Goal: Information Seeking & Learning: Learn about a topic

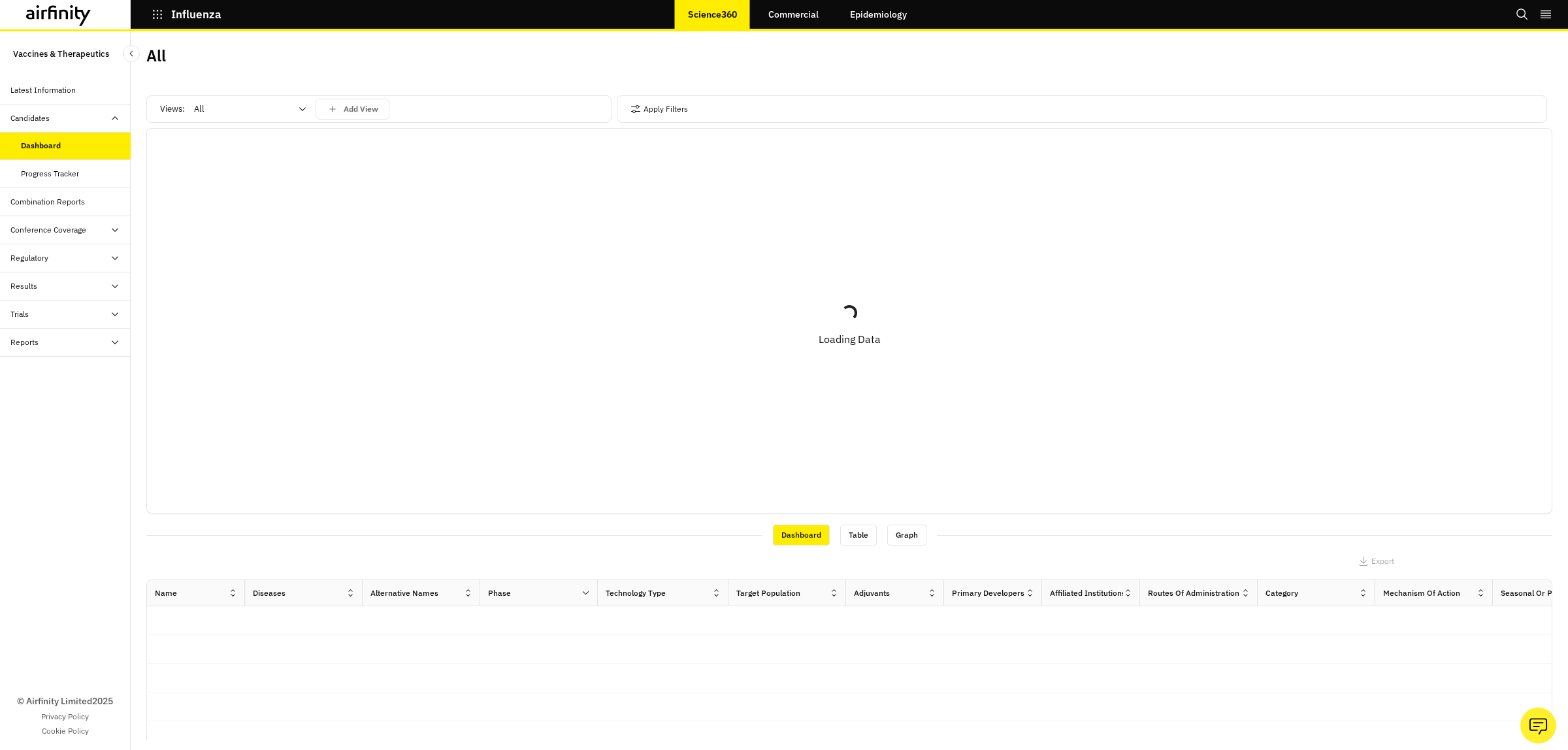
click at [112, 317] on icon at bounding box center [114, 314] width 10 height 10
click at [33, 338] on div "All Data" at bounding box center [35, 342] width 27 height 12
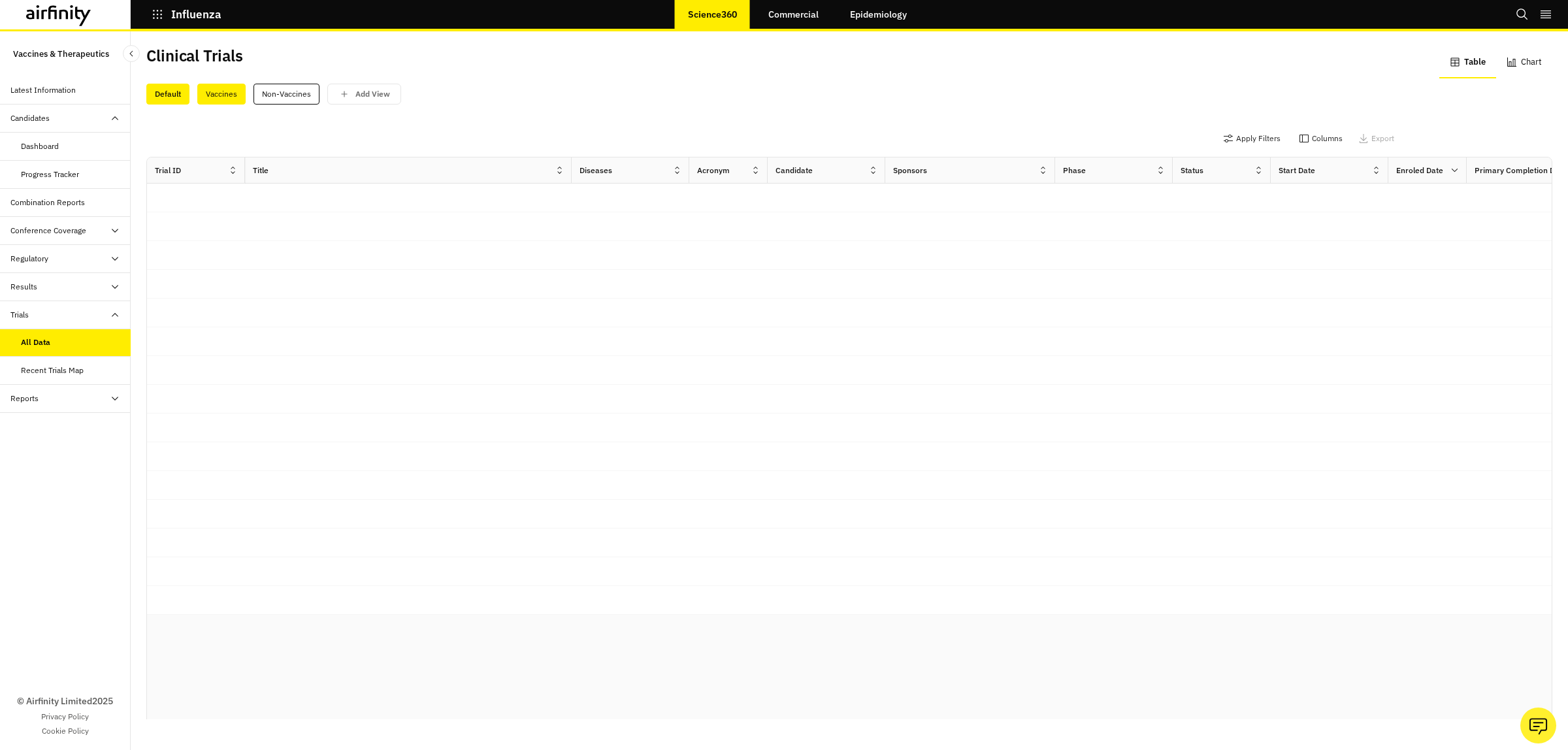
click at [217, 98] on div "Vaccines" at bounding box center [221, 94] width 48 height 21
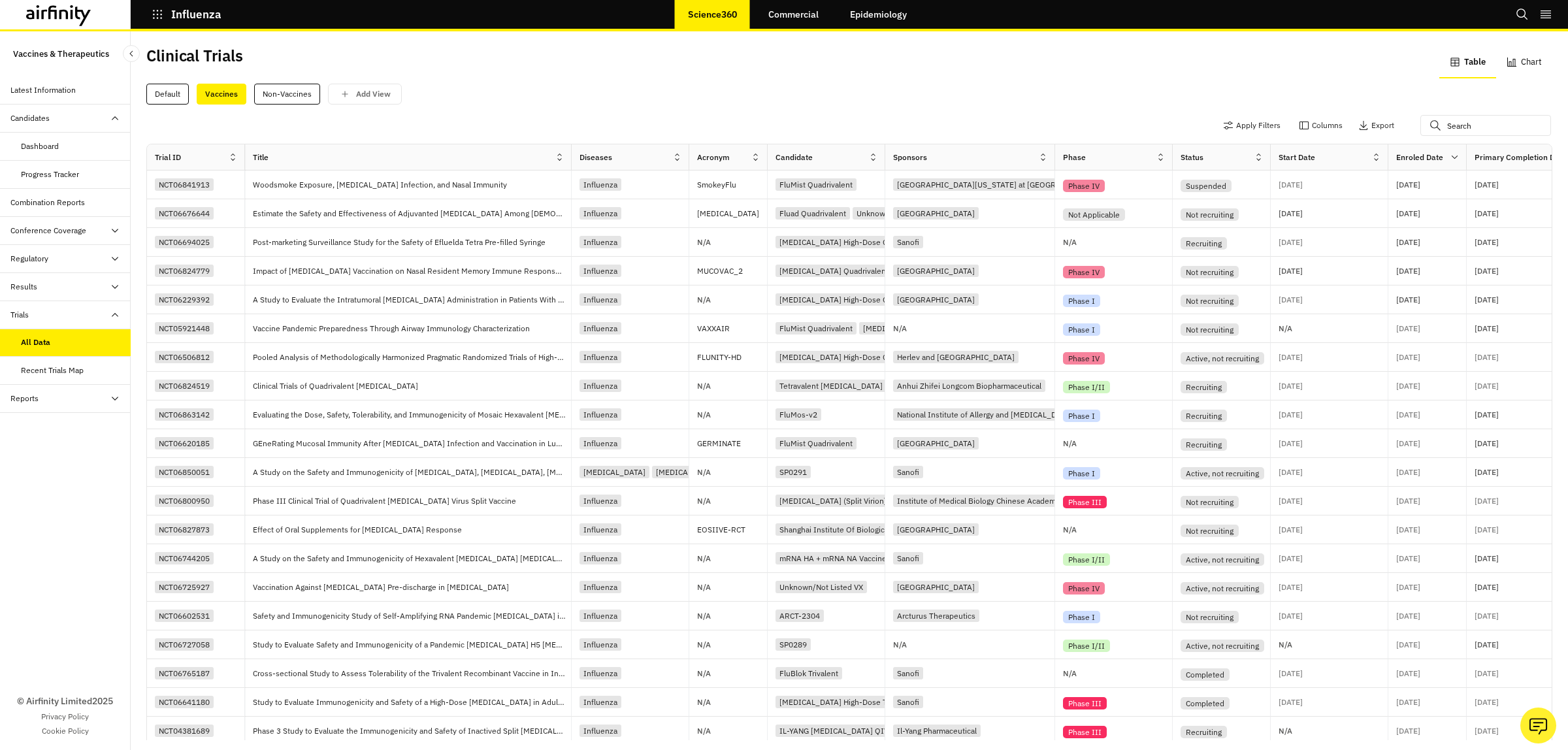
click at [876, 157] on icon at bounding box center [873, 157] width 9 height 9
click at [1457, 63] on button "Table" at bounding box center [1468, 63] width 57 height 32
click at [873, 158] on icon at bounding box center [873, 157] width 9 height 9
click at [779, 212] on div "Sort Ascending" at bounding box center [818, 217] width 134 height 29
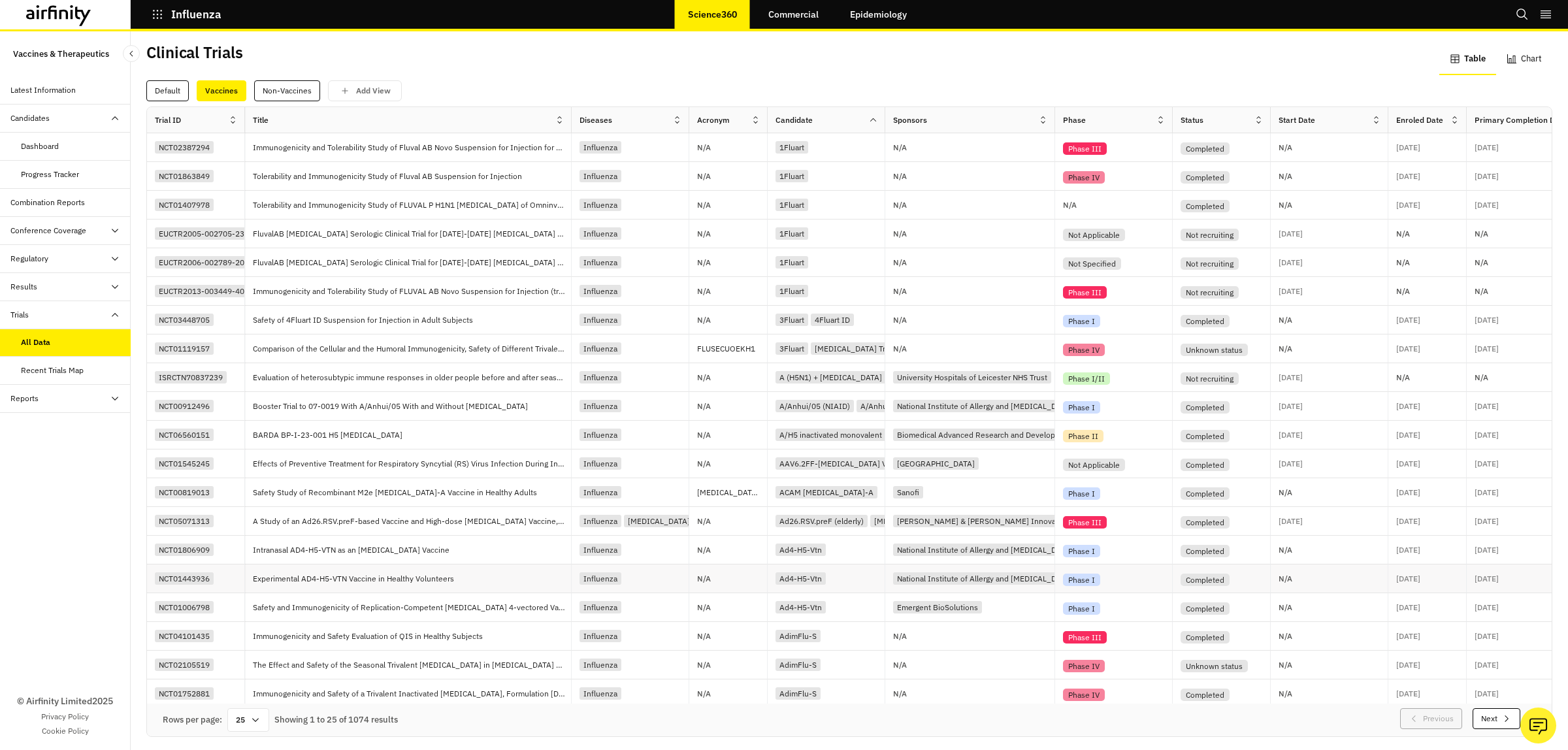
scroll to position [173, 0]
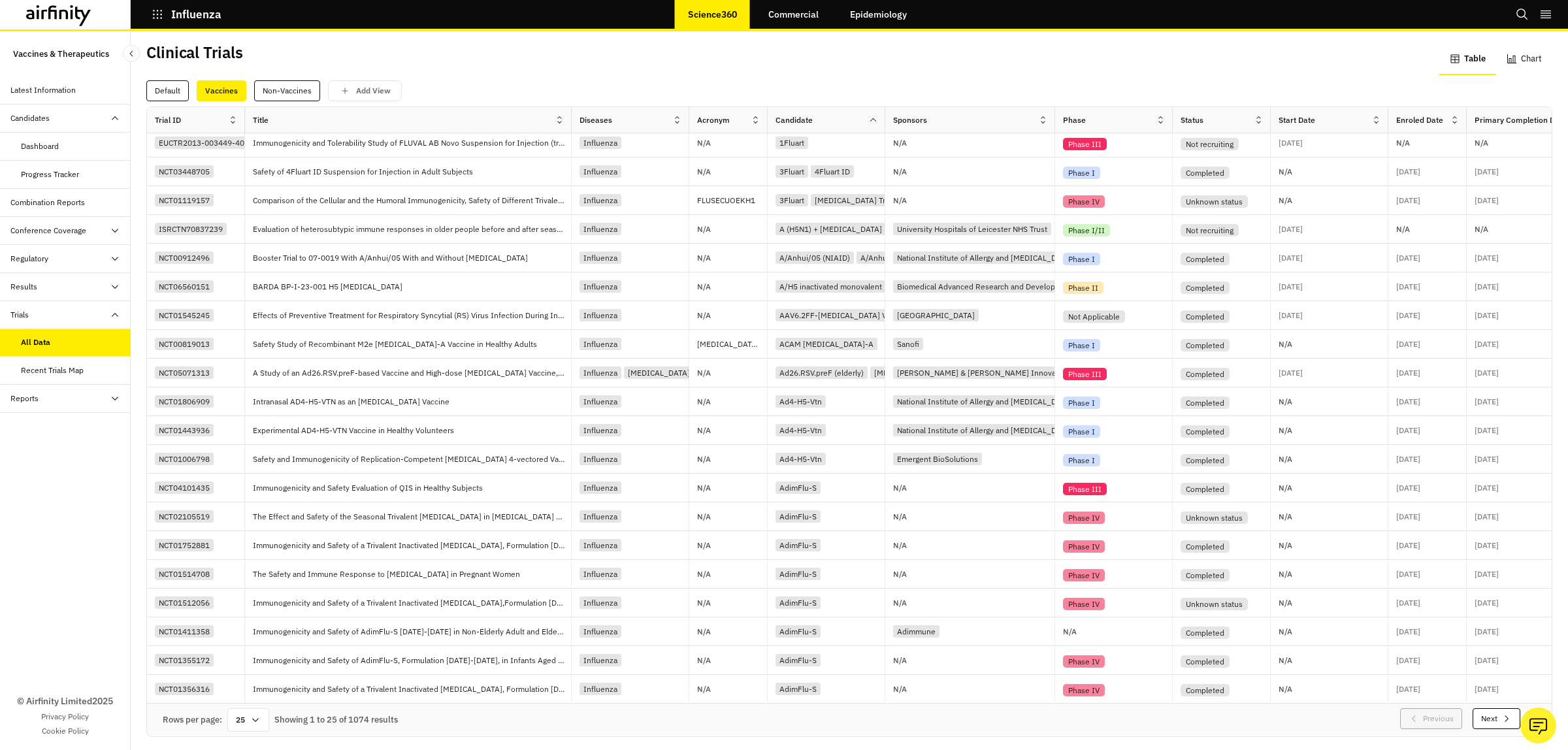
click at [1473, 708] on button "Next" at bounding box center [1496, 718] width 48 height 21
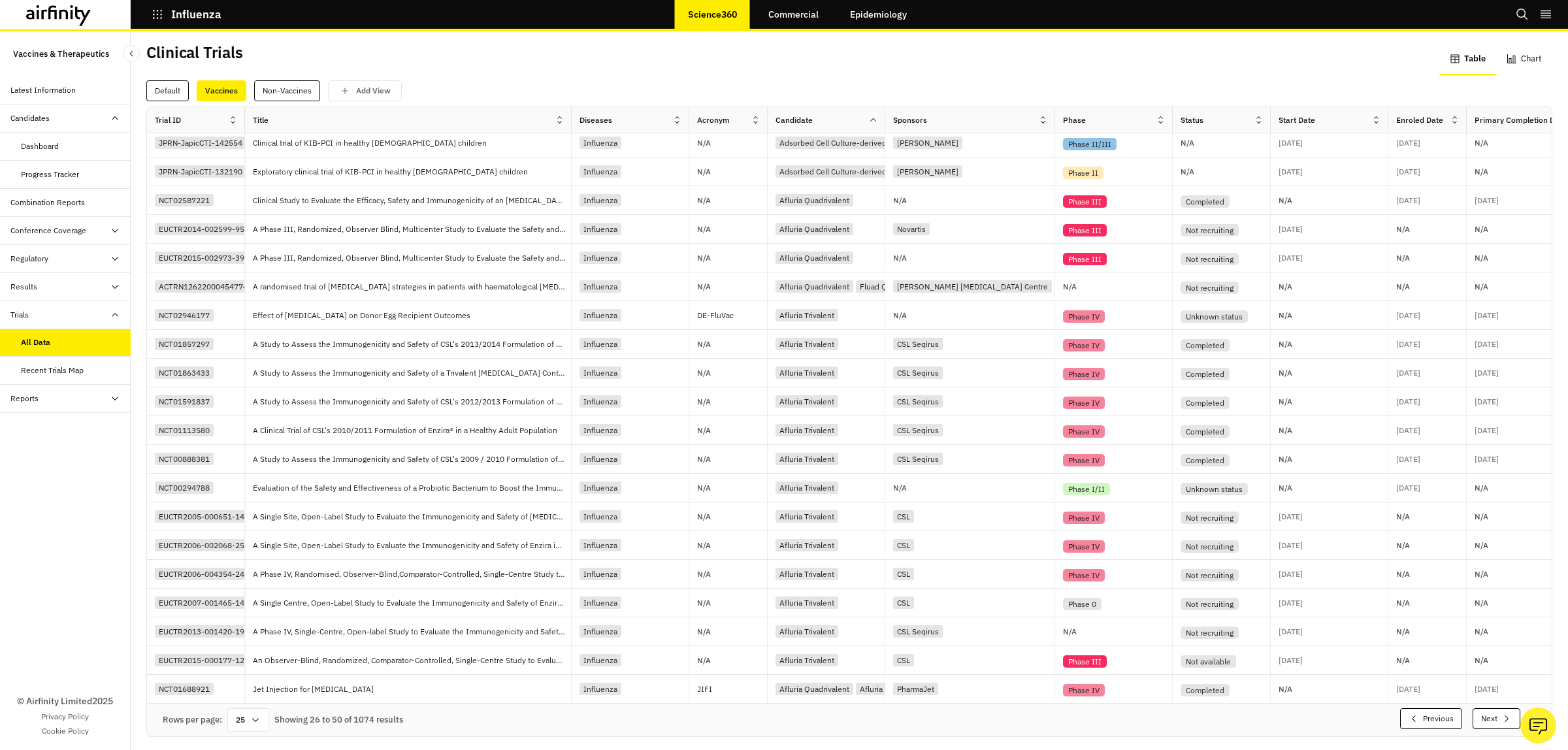
click at [1473, 708] on button "Next" at bounding box center [1496, 718] width 48 height 21
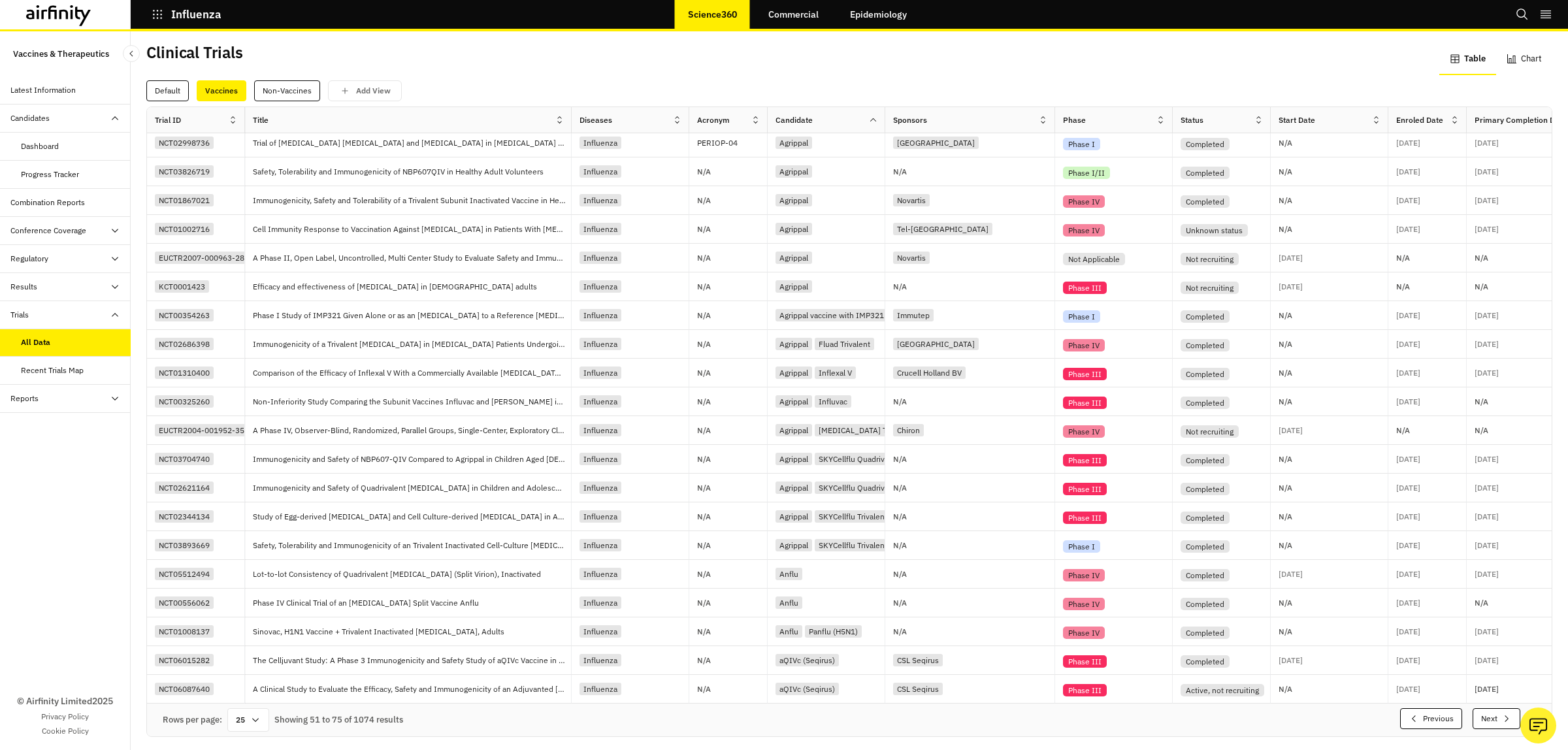
click at [1473, 708] on button "Next" at bounding box center [1496, 718] width 48 height 21
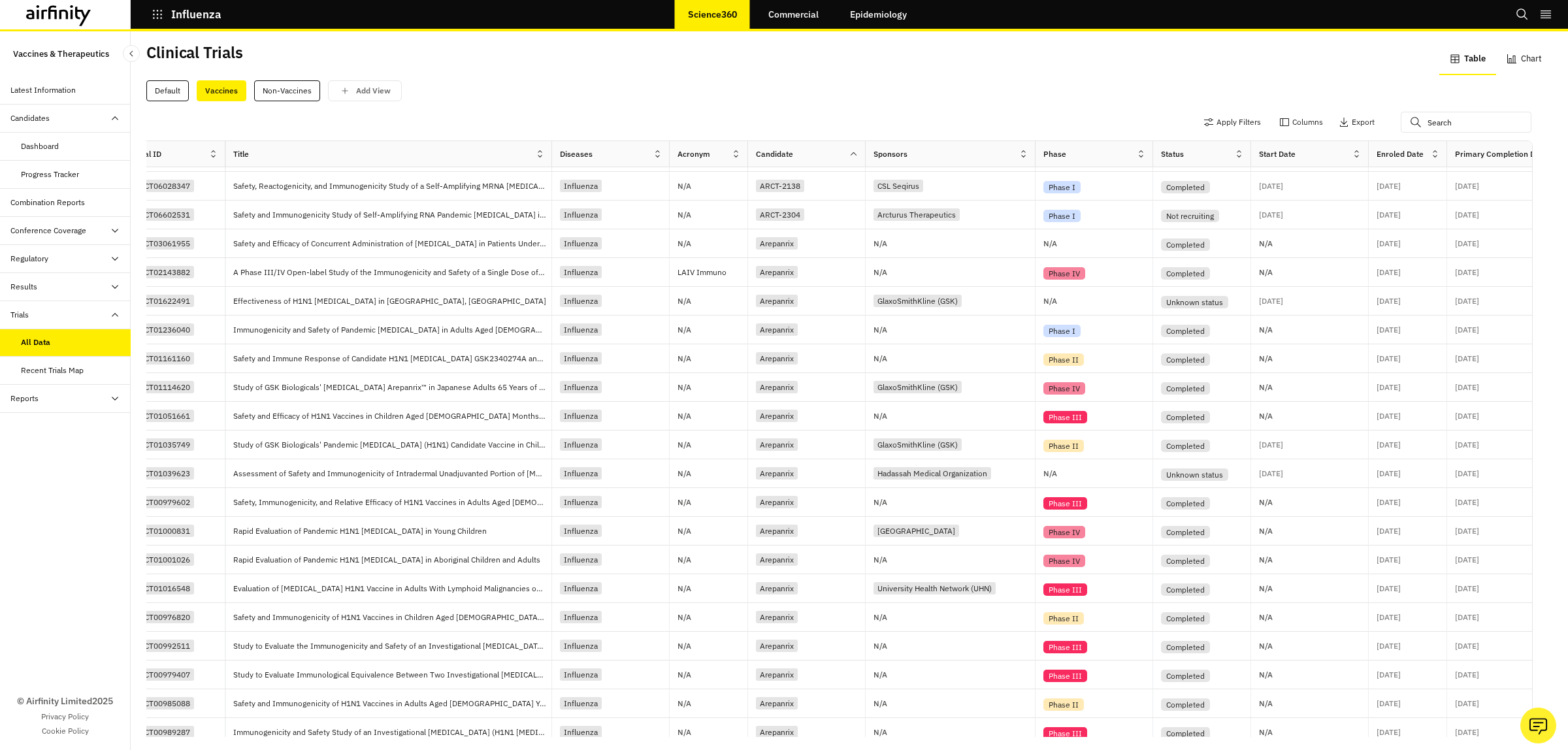
scroll to position [0, 0]
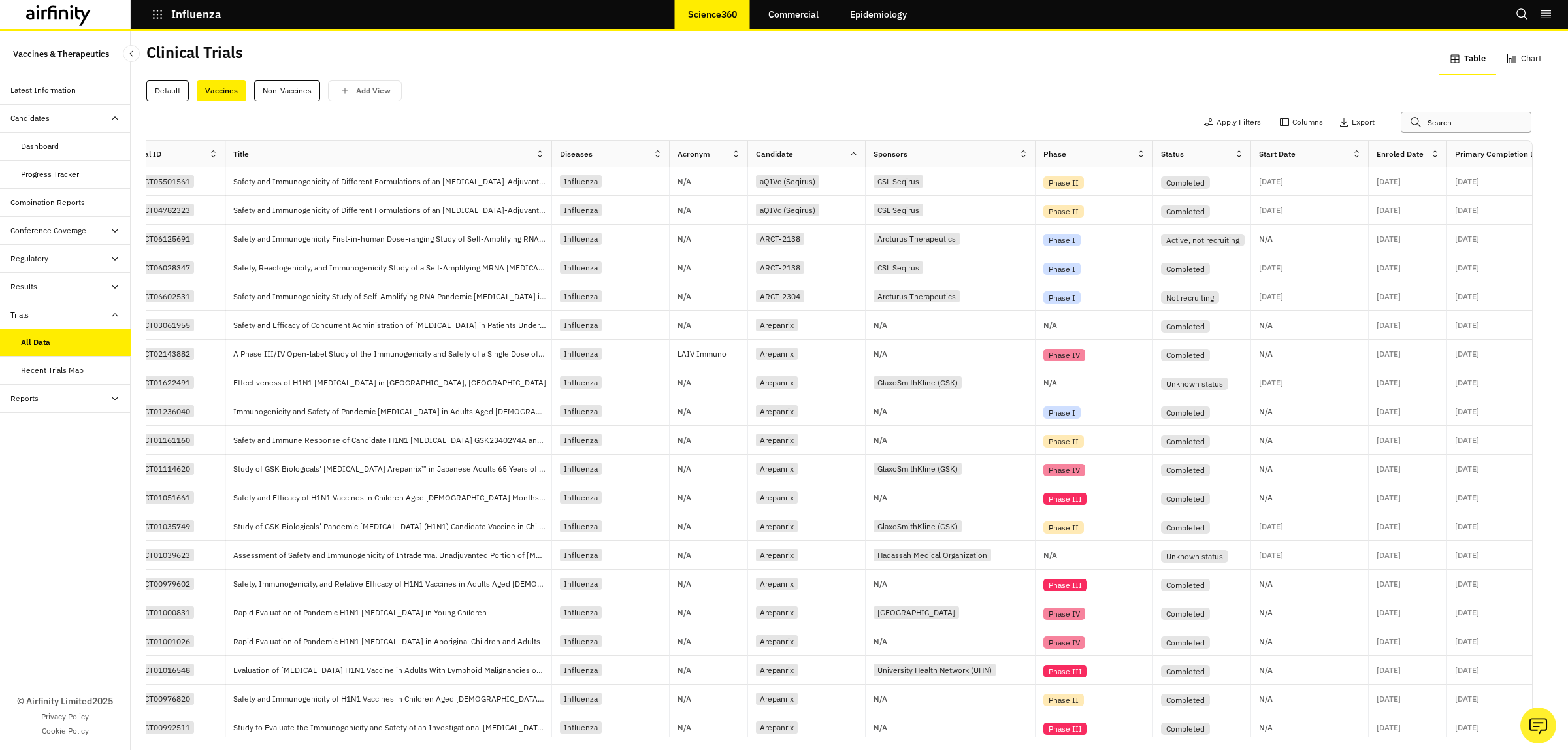
click at [1406, 118] on input "text" at bounding box center [1466, 122] width 131 height 21
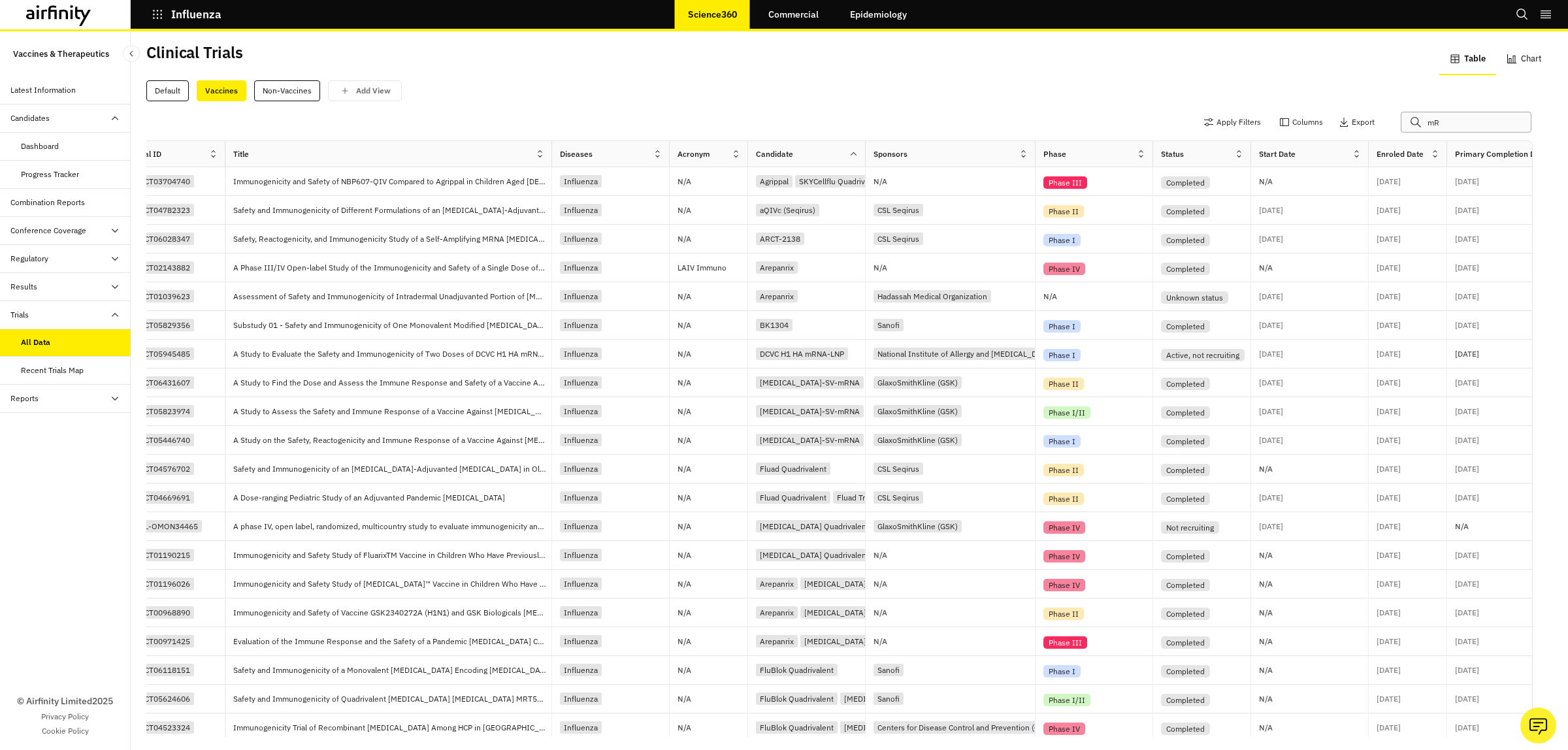
click at [1413, 120] on input "mR" at bounding box center [1466, 122] width 131 height 21
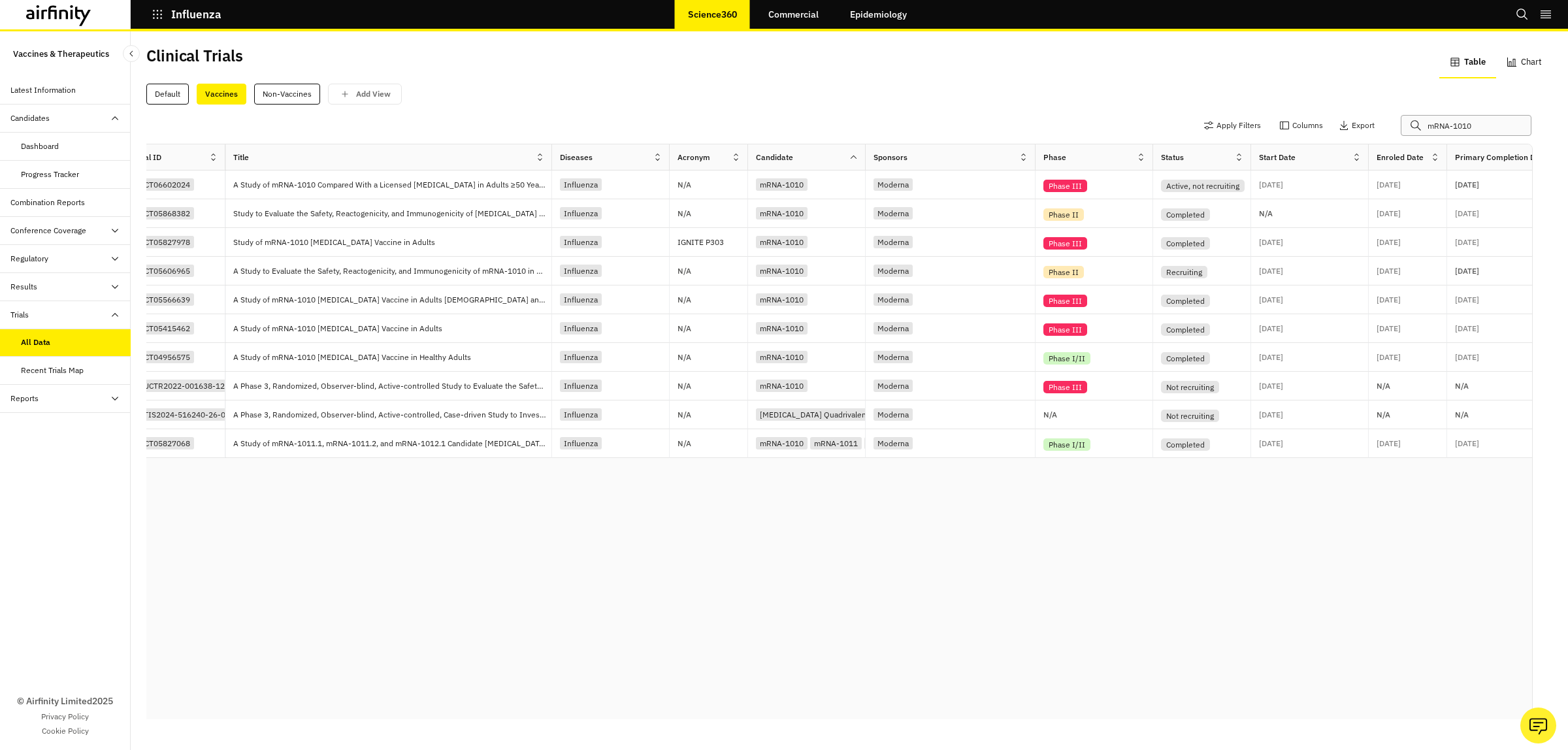
type input "mRNA-1010"
click at [906, 692] on div "Trial ID Title Diseases Acronym Candidate Sponsors Phase Status Start Date Enro…" at bounding box center [830, 432] width 1405 height 575
drag, startPoint x: 908, startPoint y: 696, endPoint x: 877, endPoint y: 714, distance: 35.8
click at [990, 719] on div "Rows per page: 25 Showing 10 to 10 of 10 results" at bounding box center [830, 735] width 1405 height 32
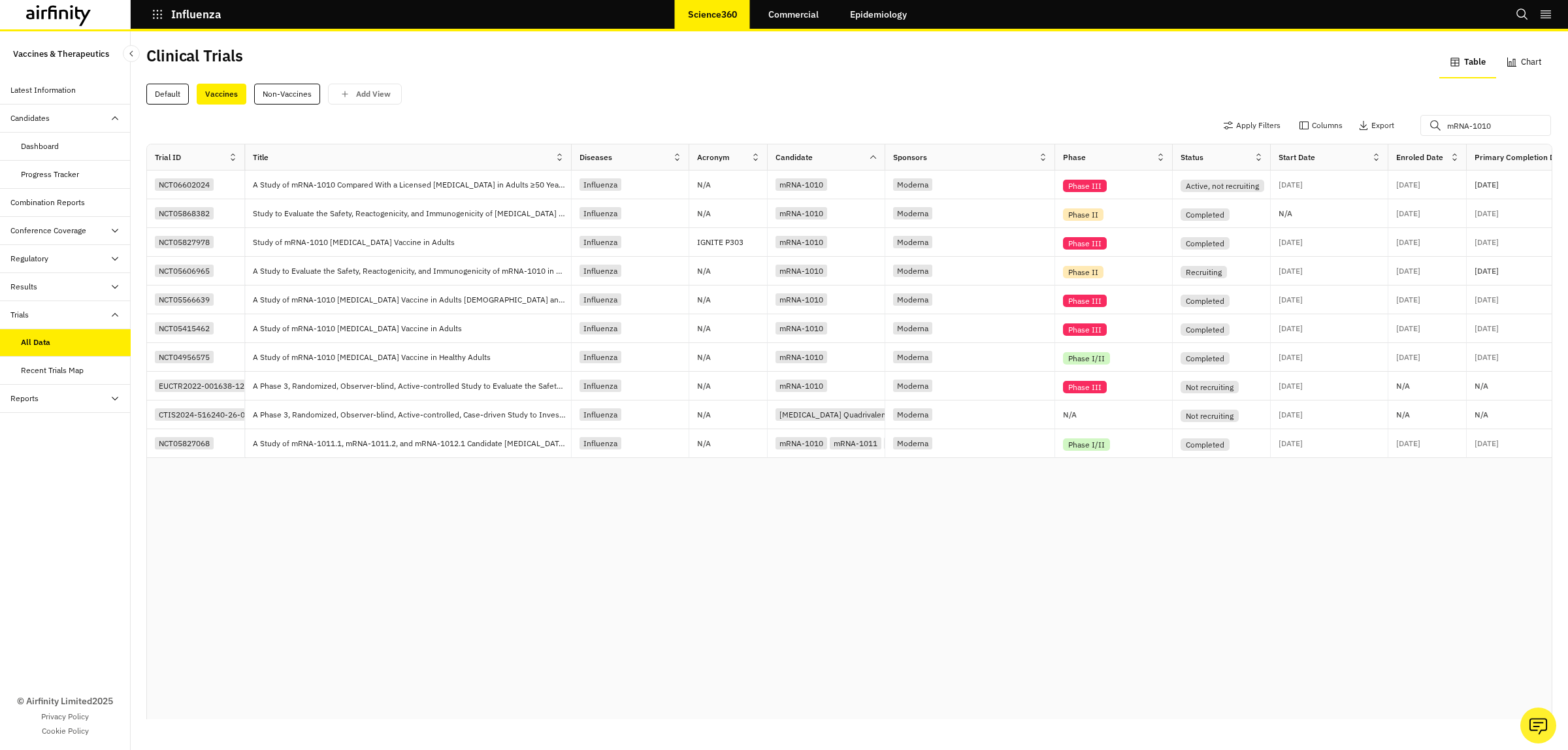
scroll to position [0, 20]
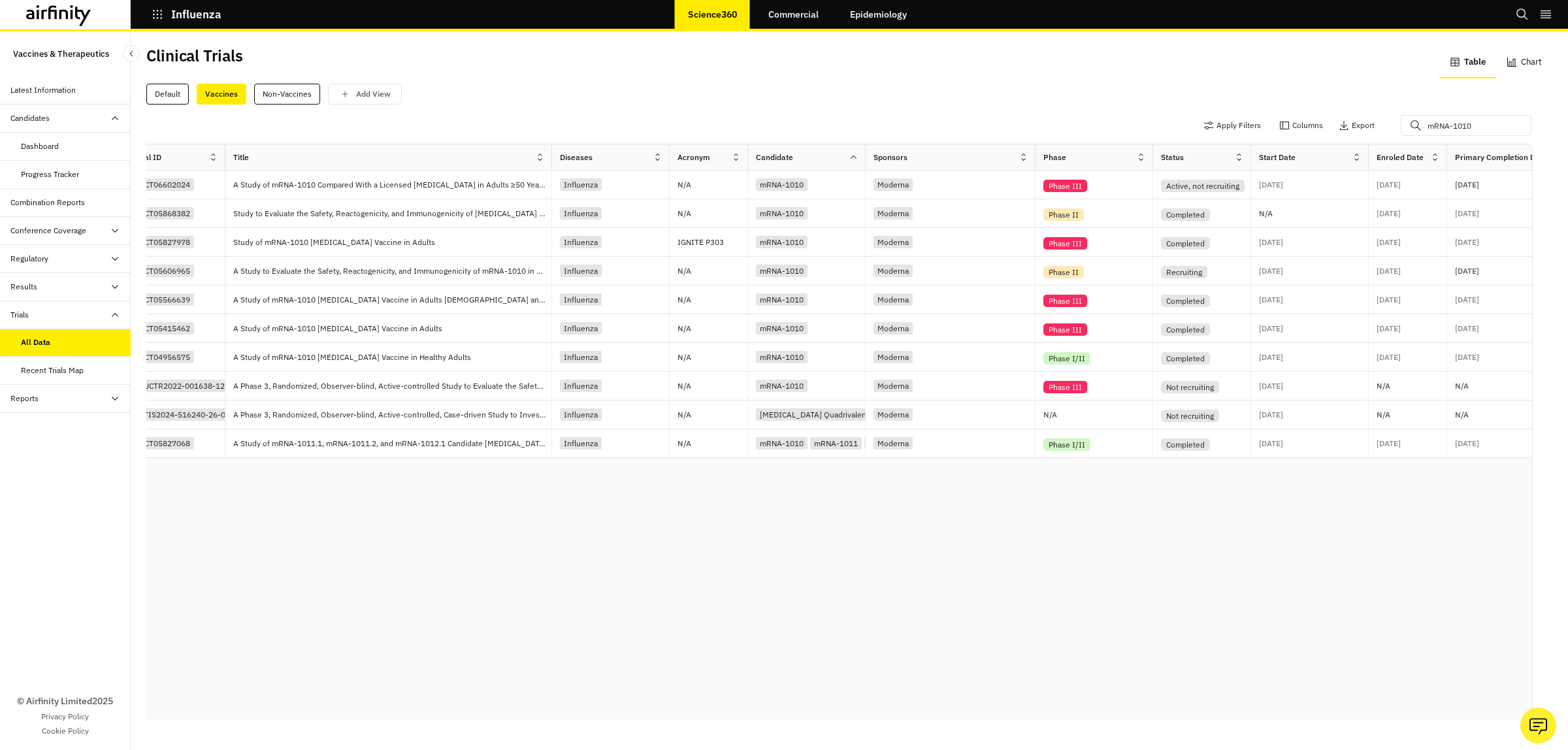
click at [117, 118] on icon at bounding box center [114, 117] width 10 height 10
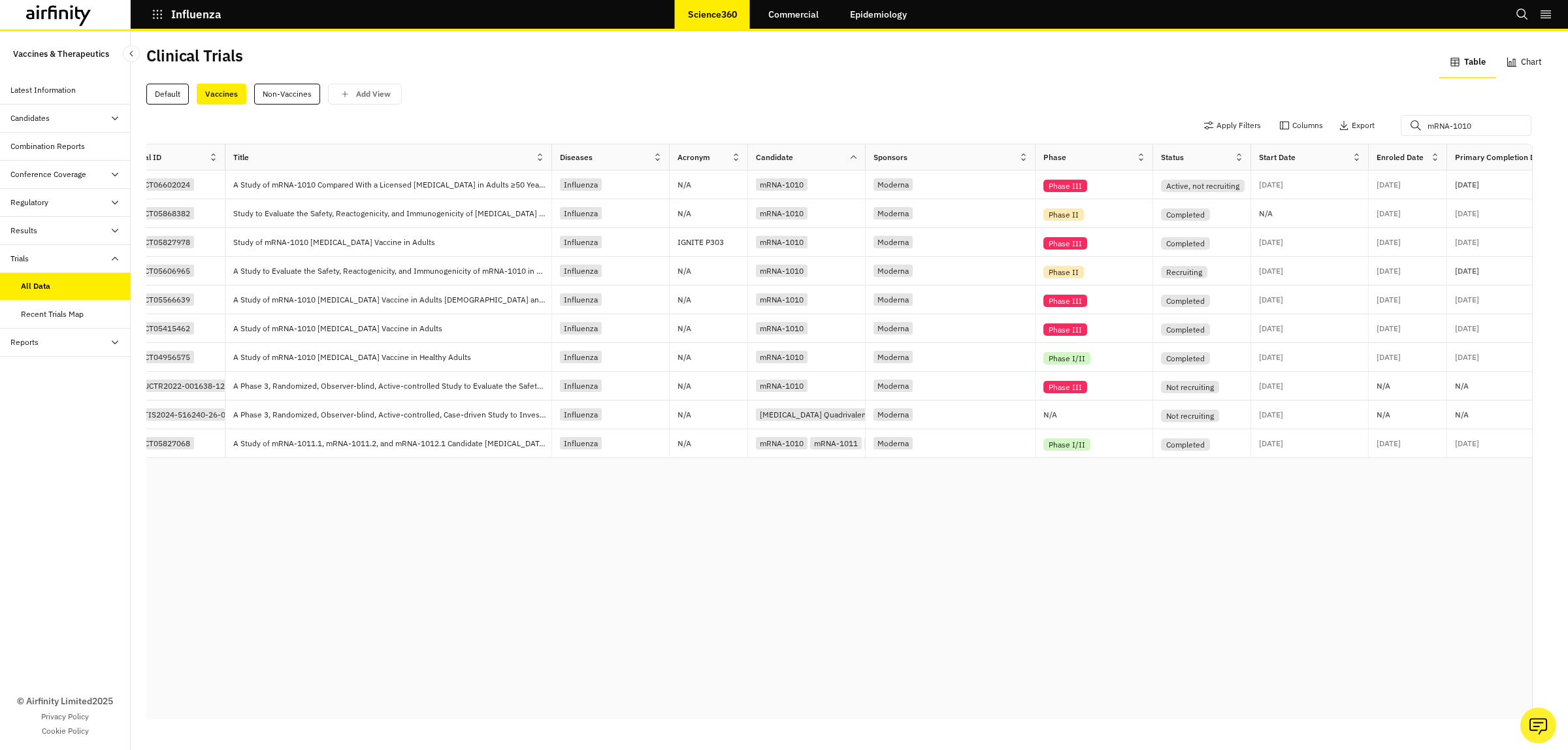
click at [117, 118] on icon at bounding box center [114, 117] width 10 height 10
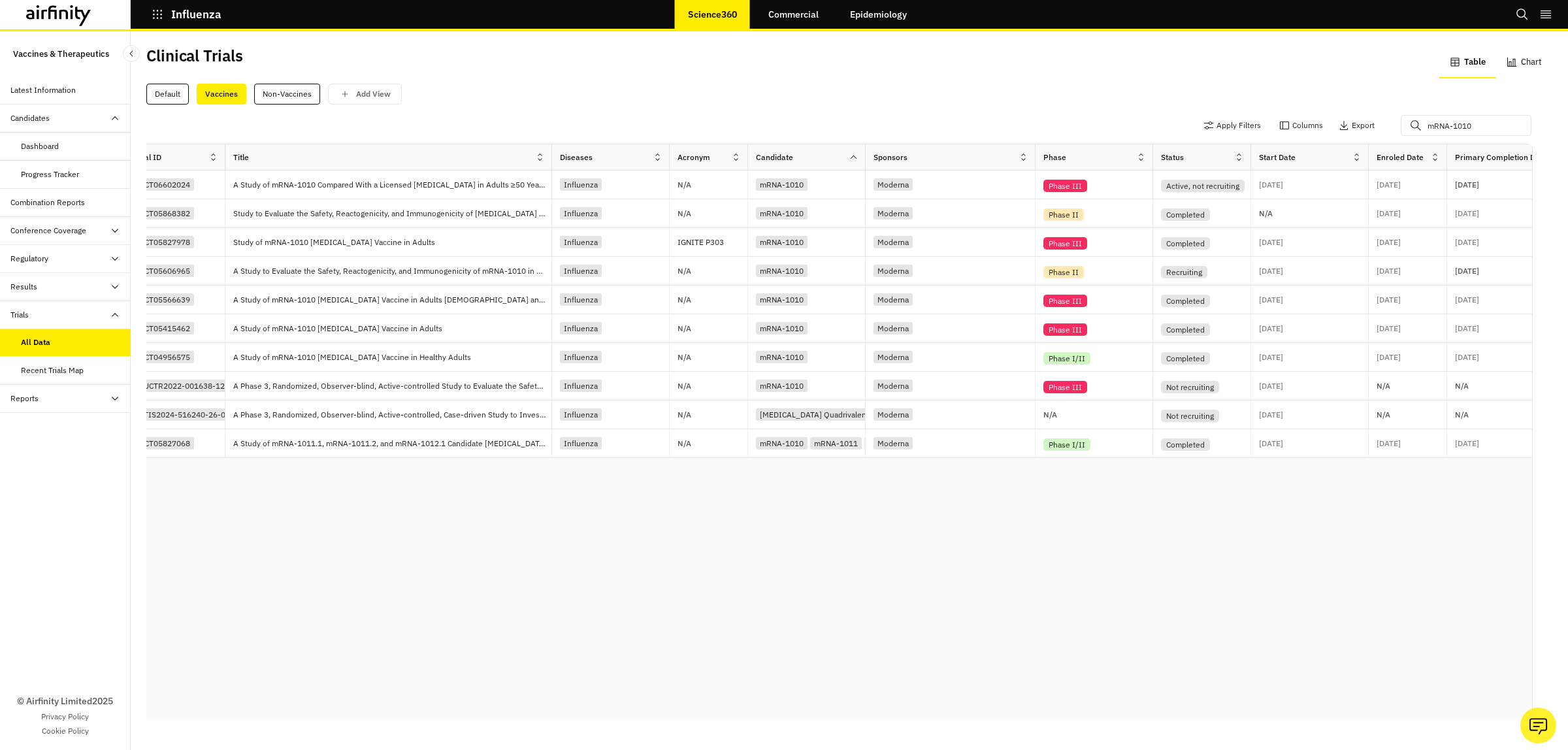
click at [121, 311] on div "Trials" at bounding box center [70, 314] width 121 height 12
click at [32, 117] on div "Candidates" at bounding box center [30, 118] width 39 height 12
click at [110, 117] on icon at bounding box center [114, 117] width 10 height 10
click at [110, 262] on icon at bounding box center [114, 258] width 10 height 10
click at [36, 144] on div "Dashboard" at bounding box center [40, 146] width 38 height 12
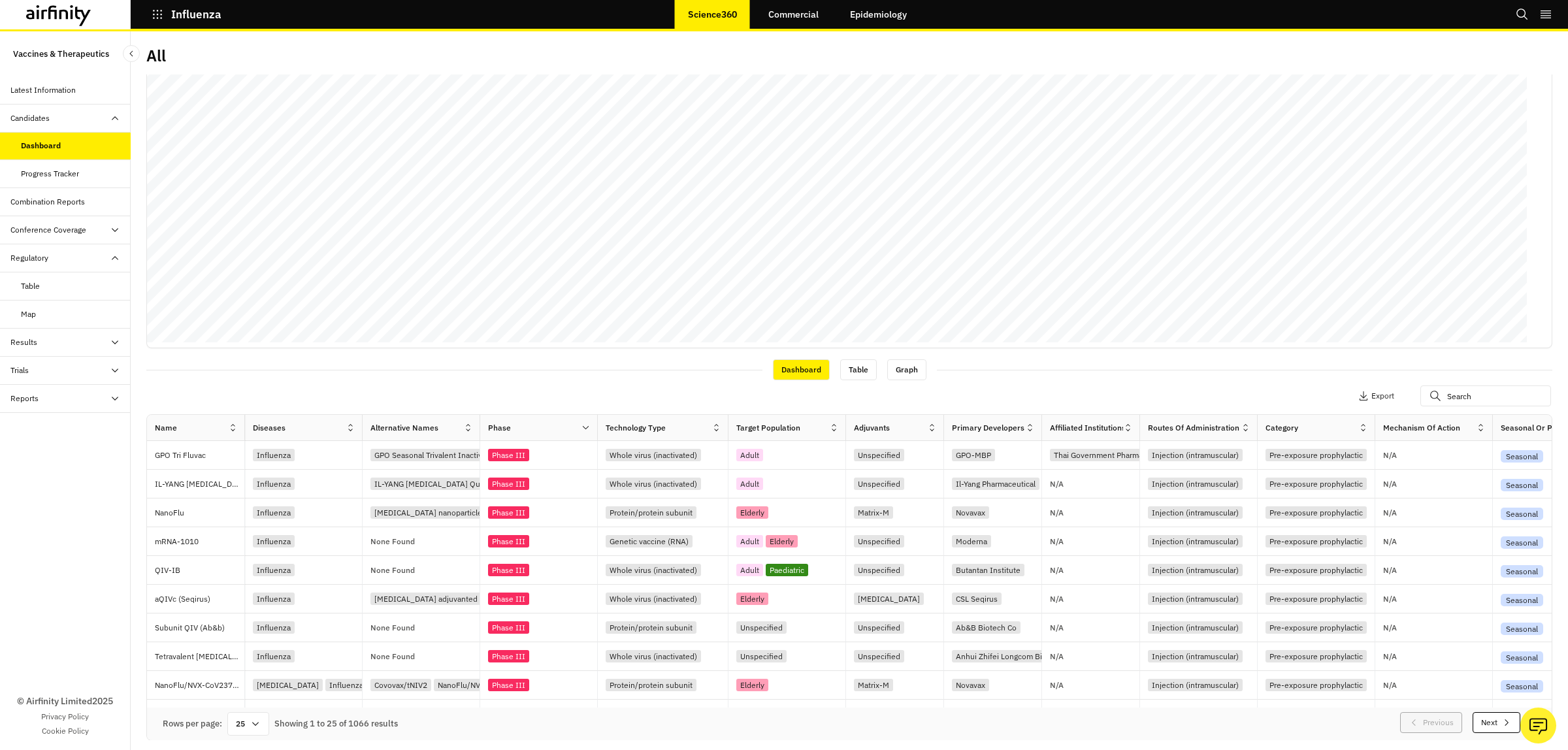
scroll to position [3, 0]
click at [795, 15] on link "Commercial" at bounding box center [793, 14] width 76 height 32
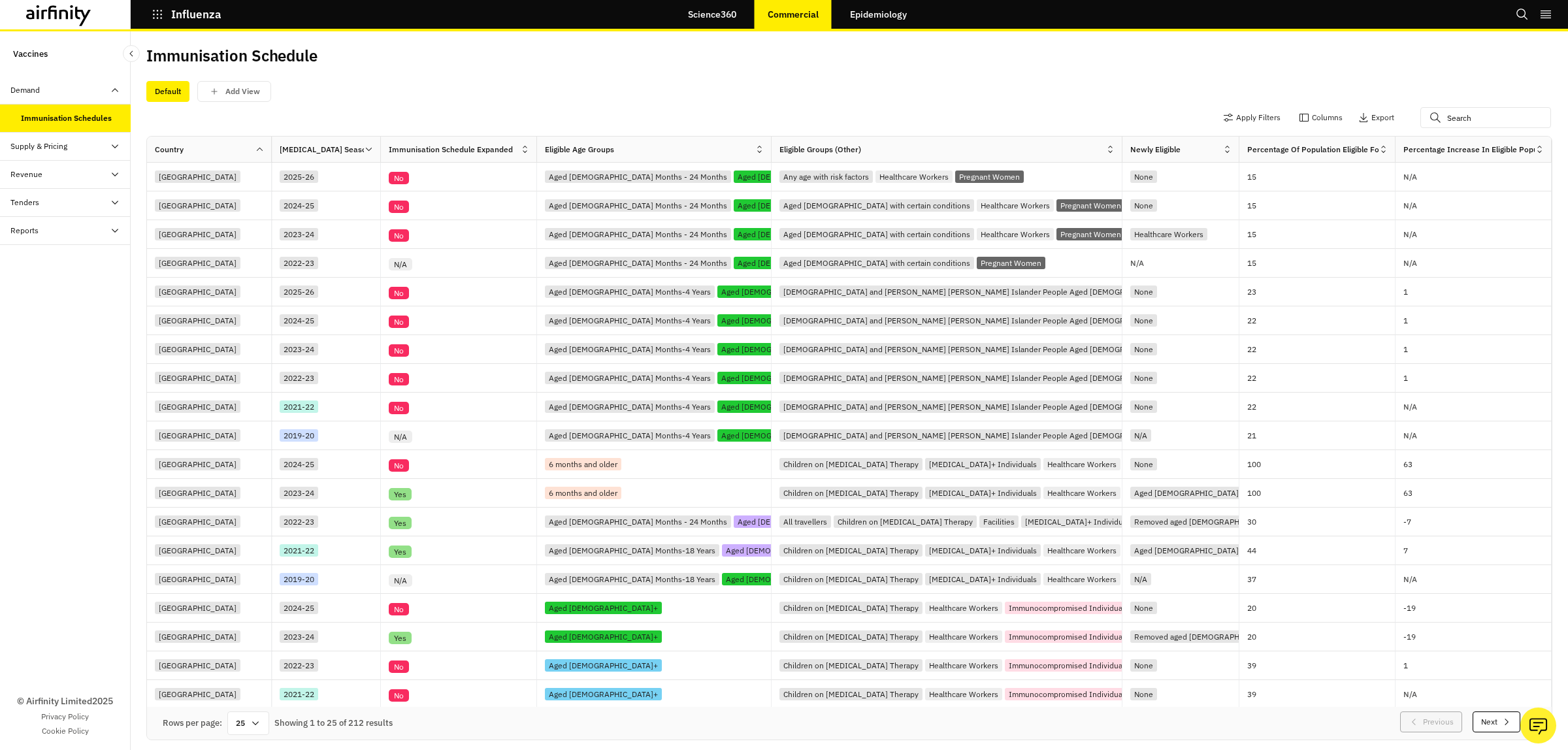
click at [866, 11] on link "Epidemiology" at bounding box center [878, 14] width 83 height 32
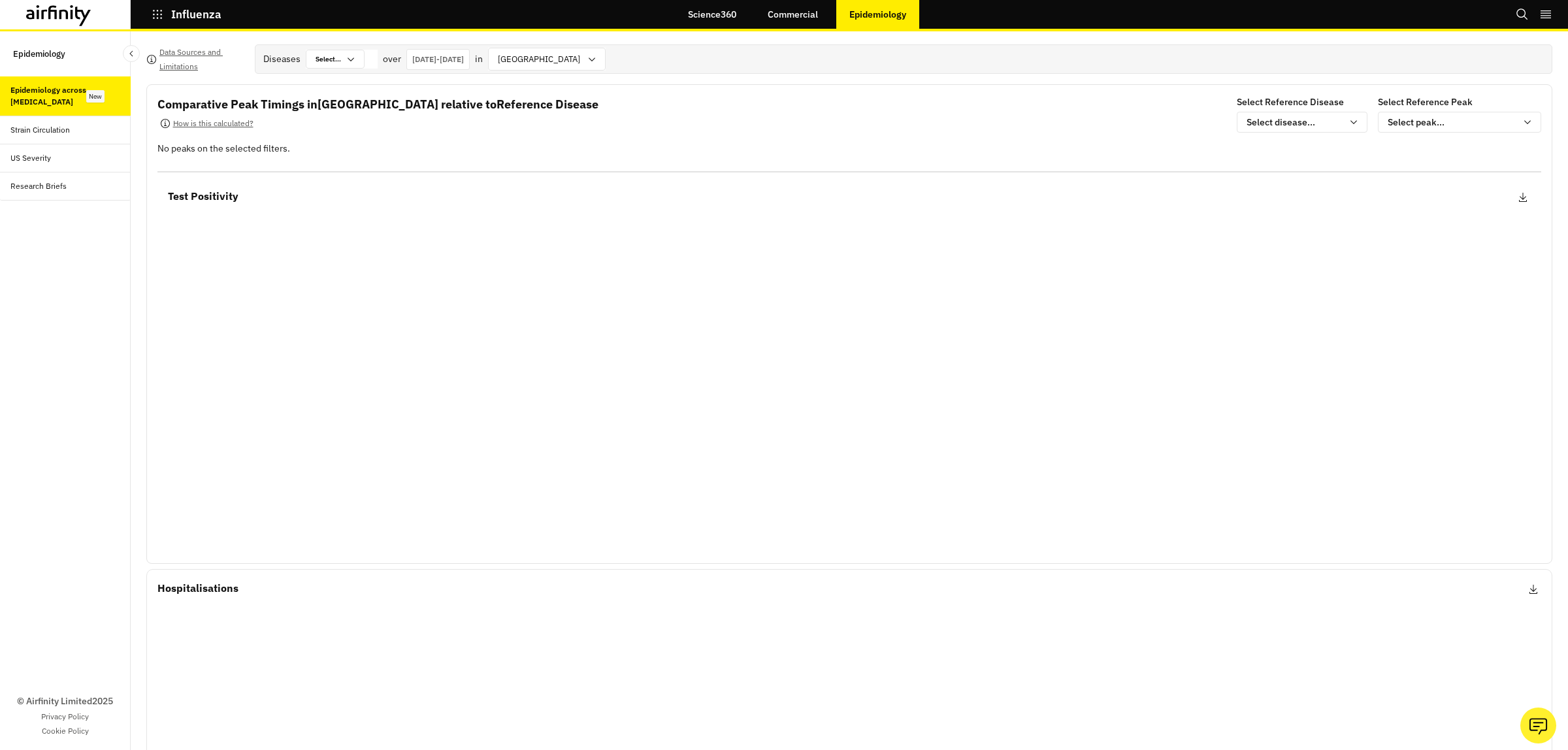
click at [808, 14] on link "Commercial" at bounding box center [792, 14] width 76 height 32
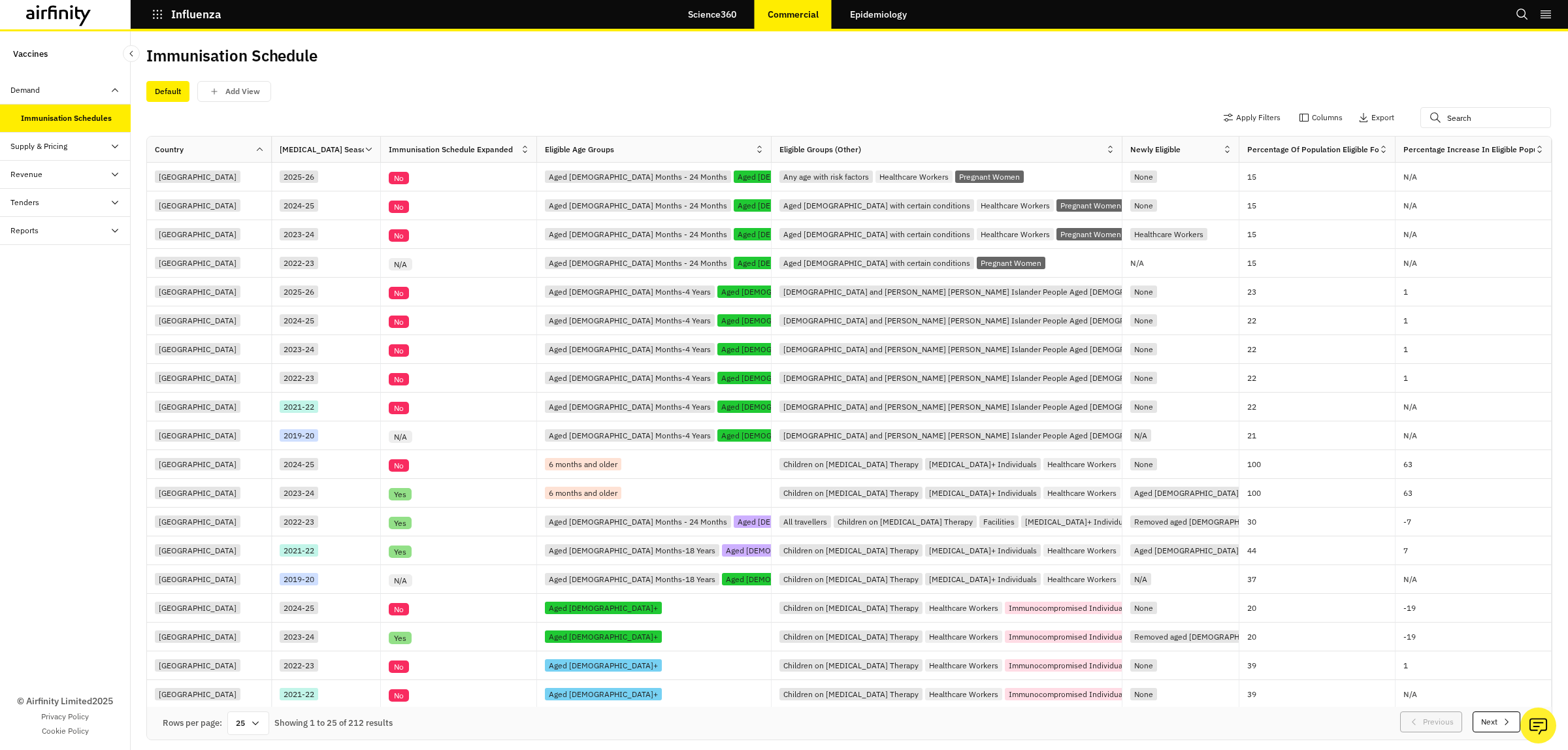
click at [717, 14] on link "Science360" at bounding box center [712, 14] width 74 height 32
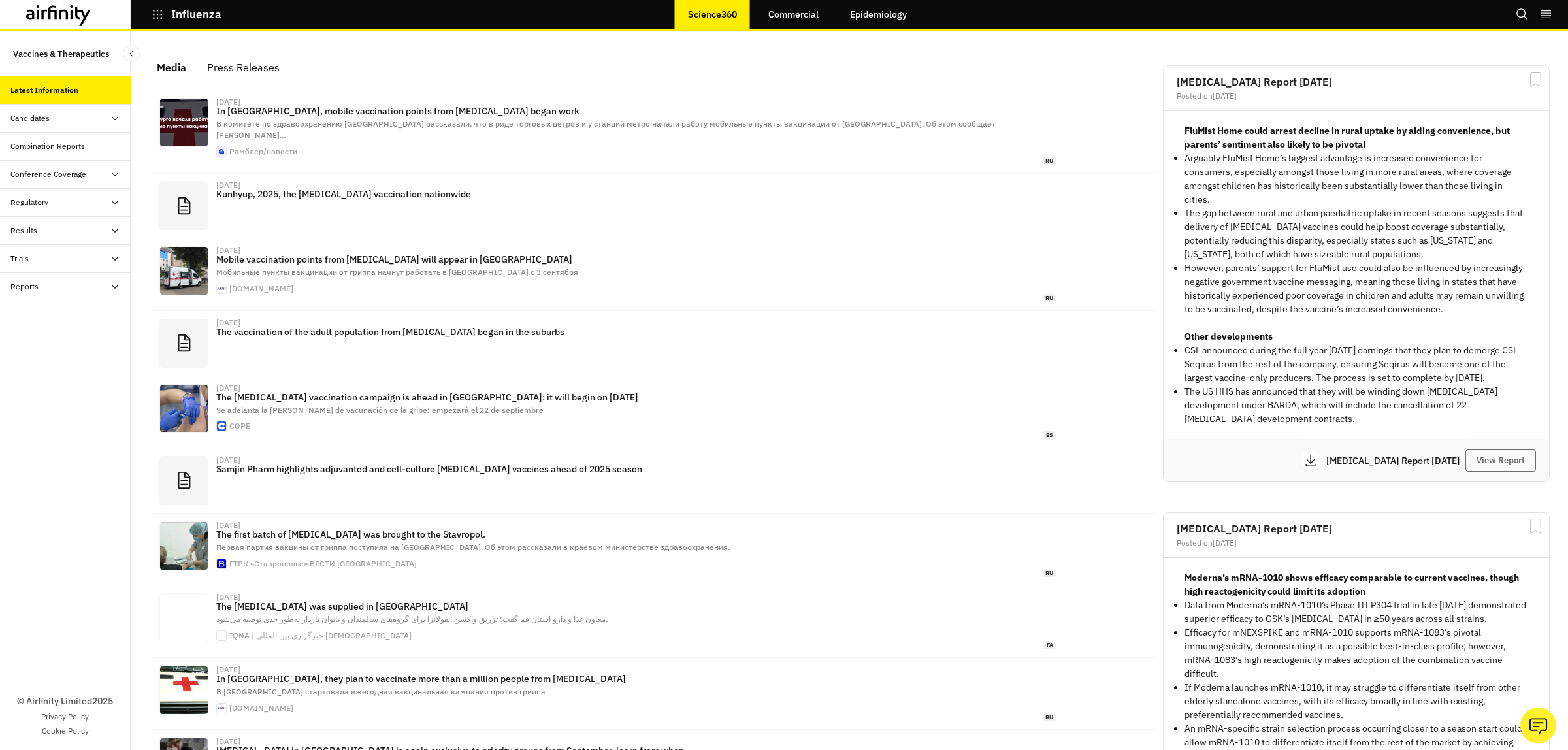
scroll to position [789, 380]
click at [35, 116] on div "Candidates" at bounding box center [30, 118] width 39 height 12
click at [38, 114] on div "Candidates" at bounding box center [30, 118] width 39 height 12
click at [66, 9] on icon at bounding box center [64, 14] width 9 height 9
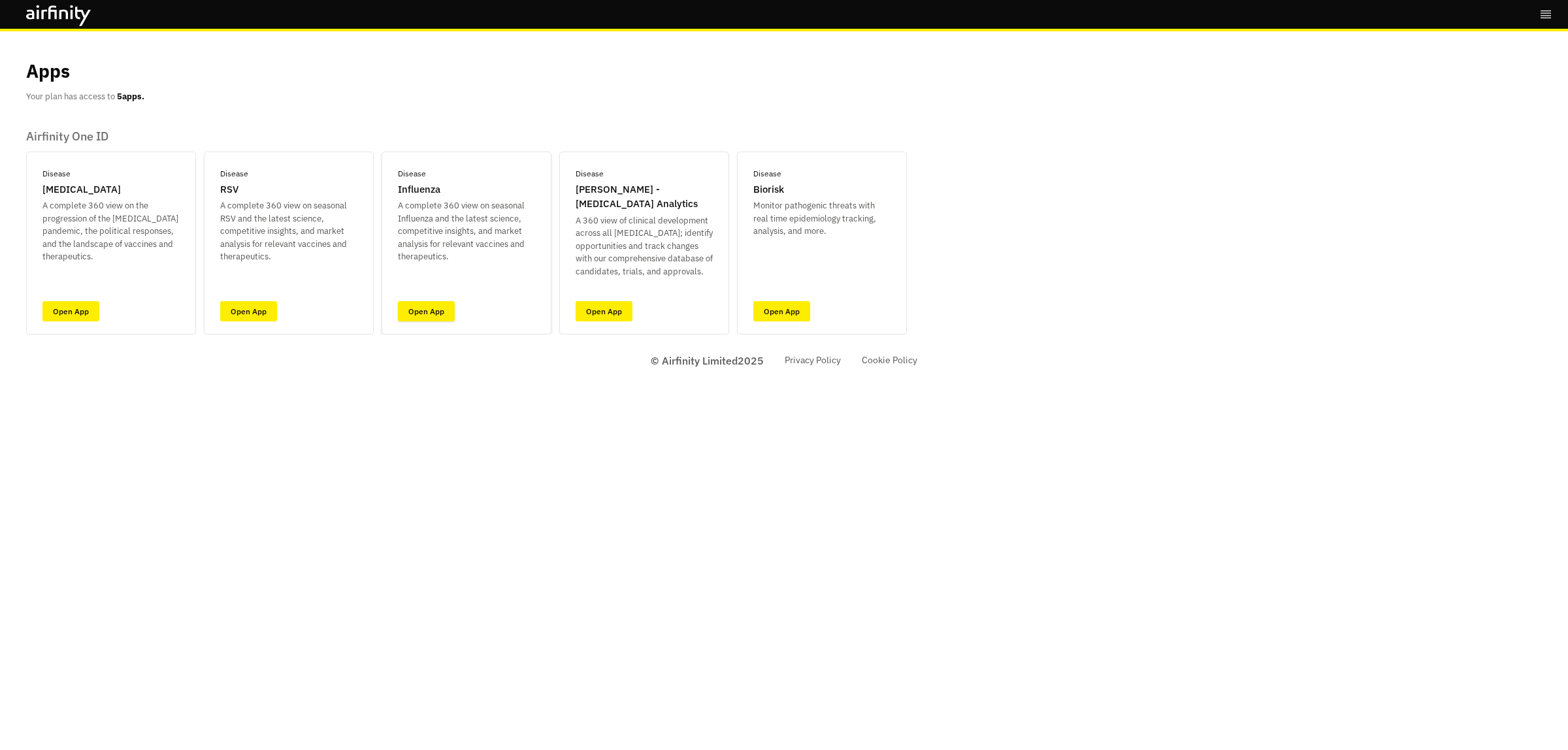
click at [431, 303] on link "Open App" at bounding box center [426, 311] width 57 height 20
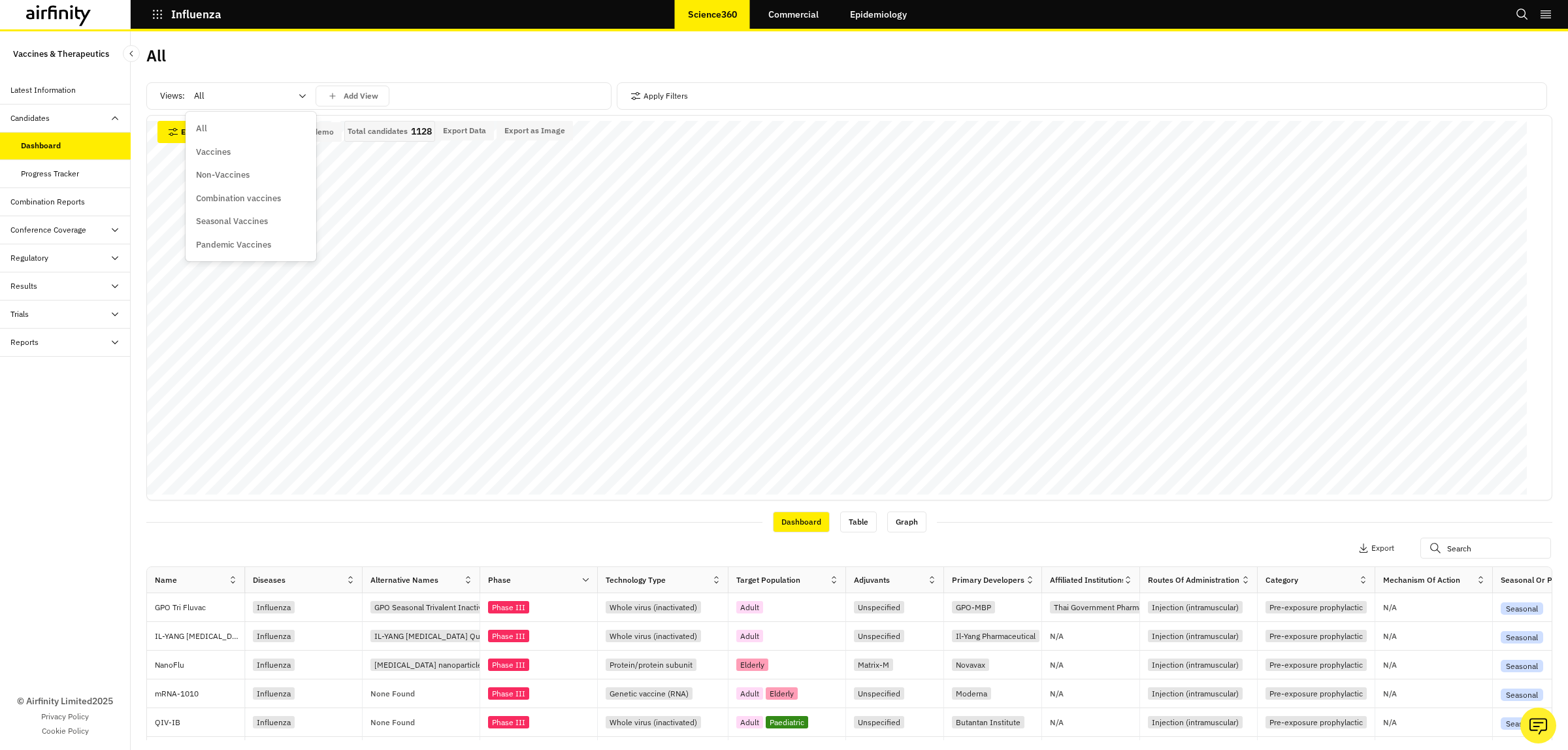
click at [296, 92] on div "All" at bounding box center [241, 96] width 113 height 21
click at [250, 239] on p "Pandemic Vaccines" at bounding box center [233, 245] width 75 height 13
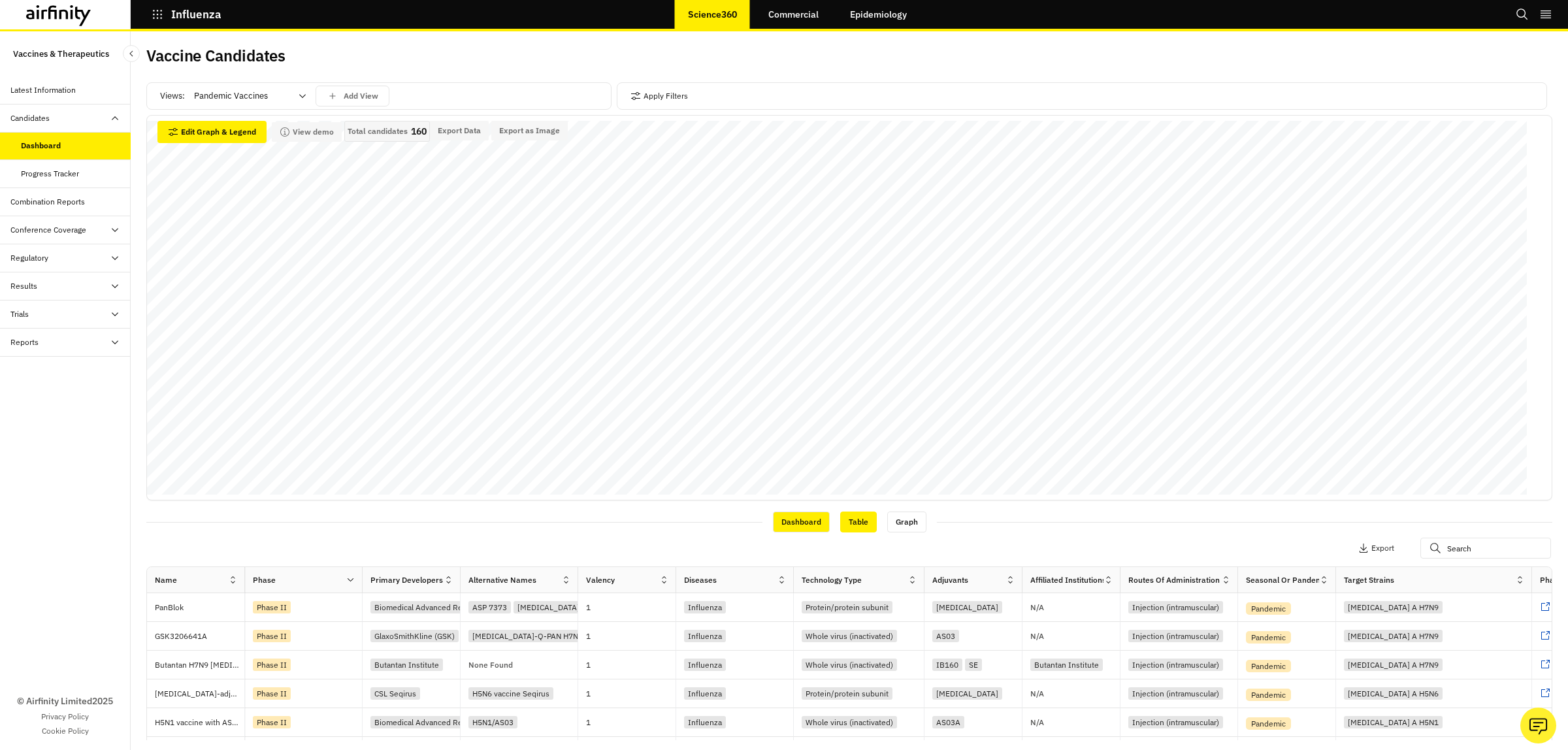
click at [848, 518] on div "Table" at bounding box center [858, 522] width 36 height 21
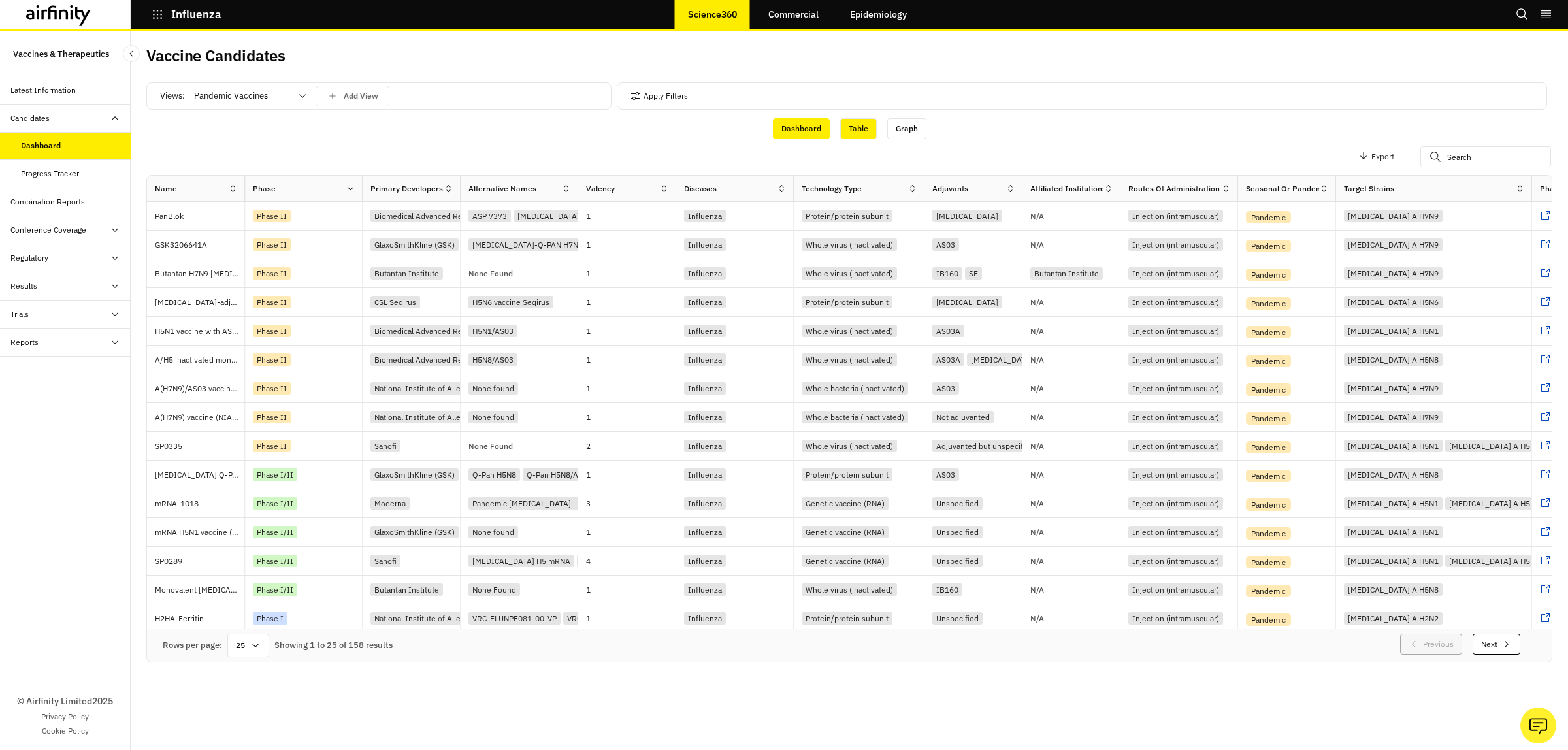
click at [805, 134] on div "Dashboard" at bounding box center [802, 128] width 57 height 21
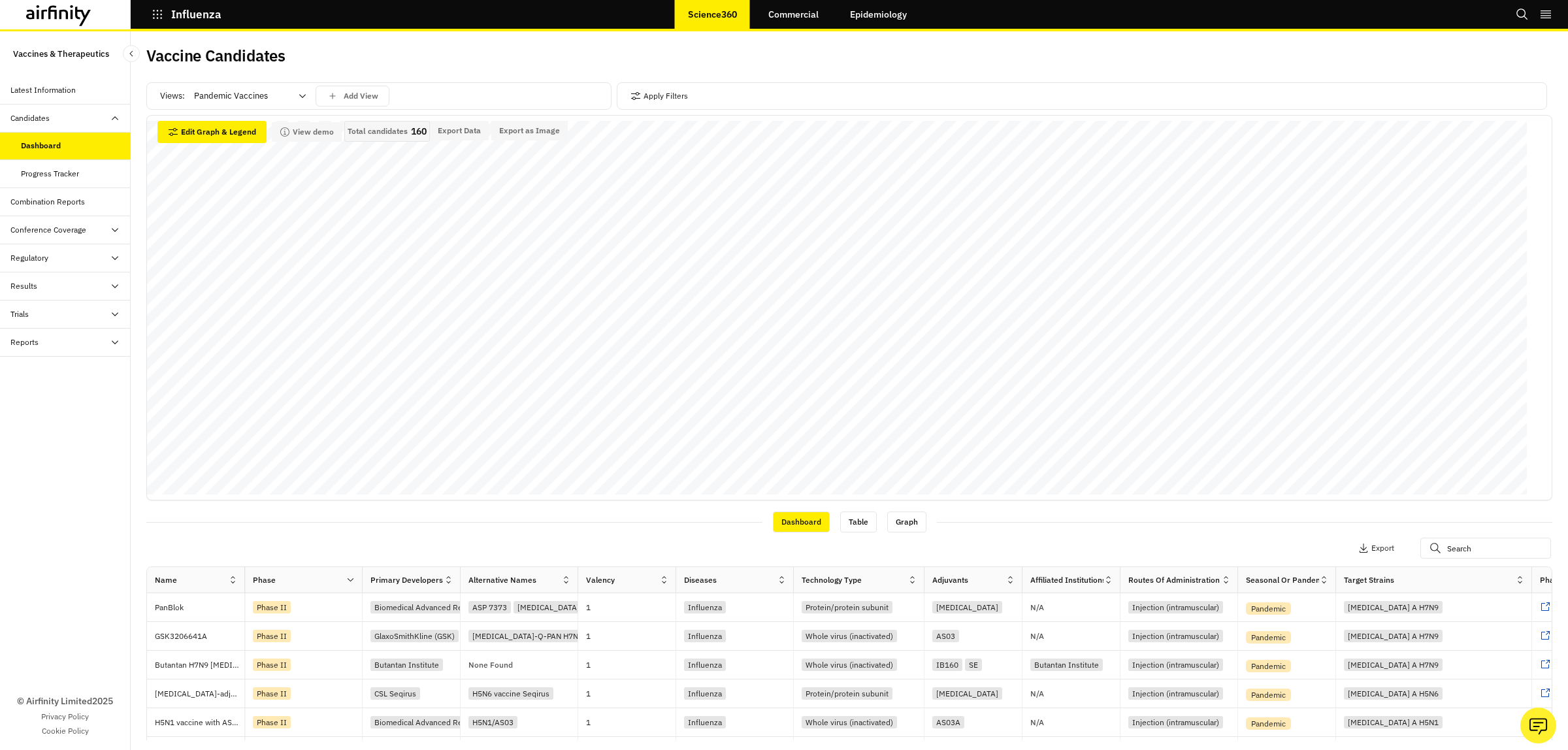
click at [304, 91] on icon at bounding box center [302, 95] width 10 height 10
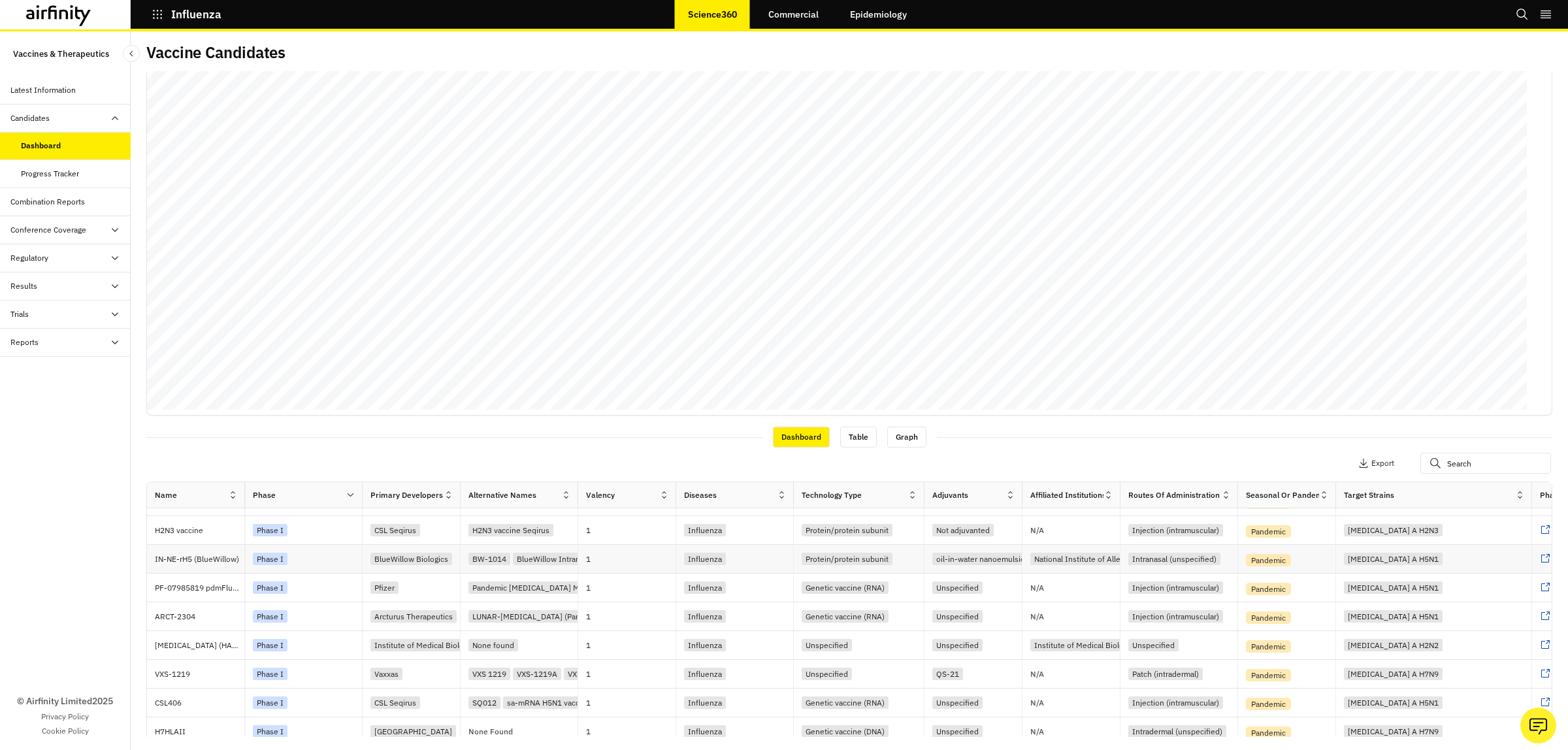
scroll to position [152, 0]
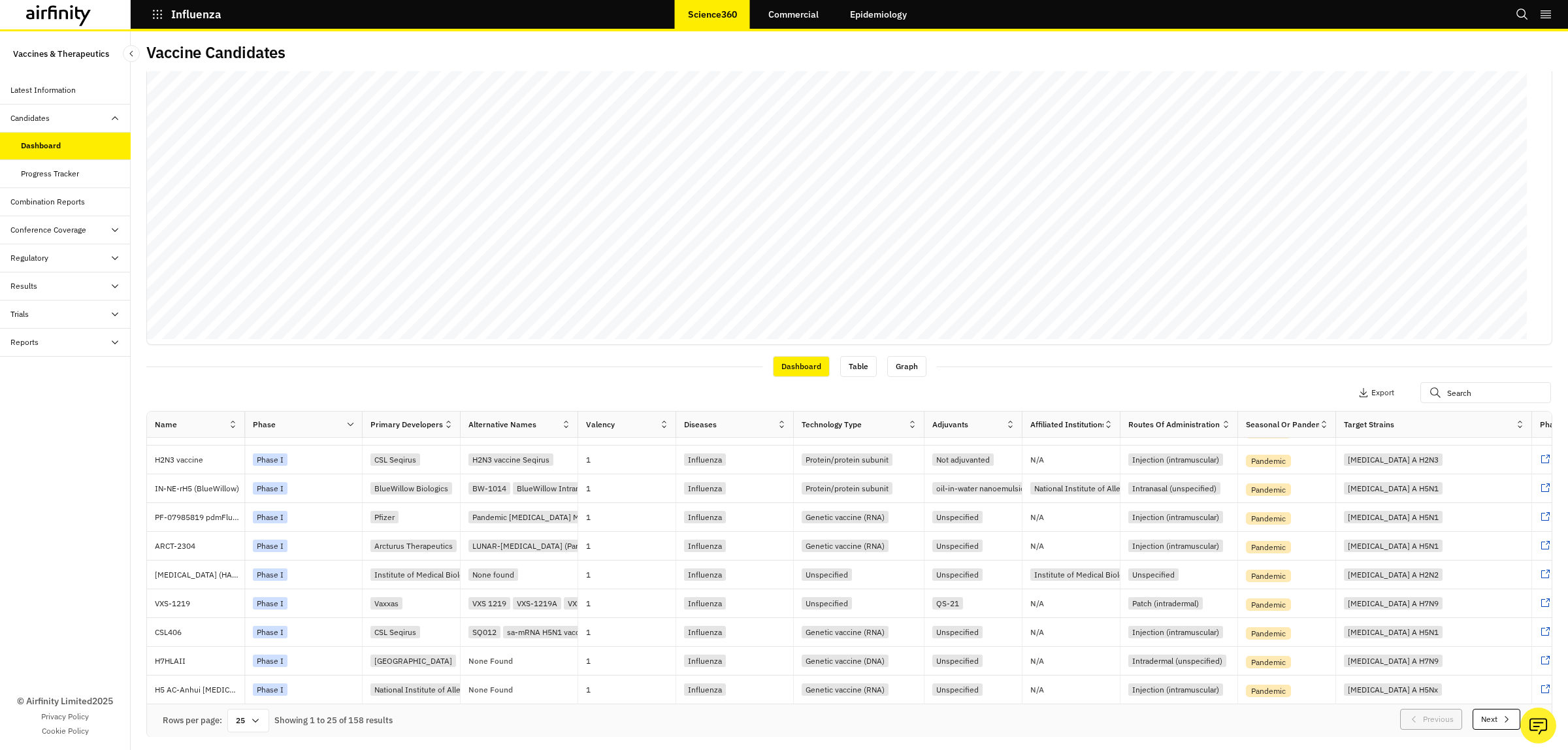
click at [118, 312] on icon at bounding box center [114, 314] width 10 height 10
click at [34, 340] on div "All Data" at bounding box center [35, 342] width 27 height 12
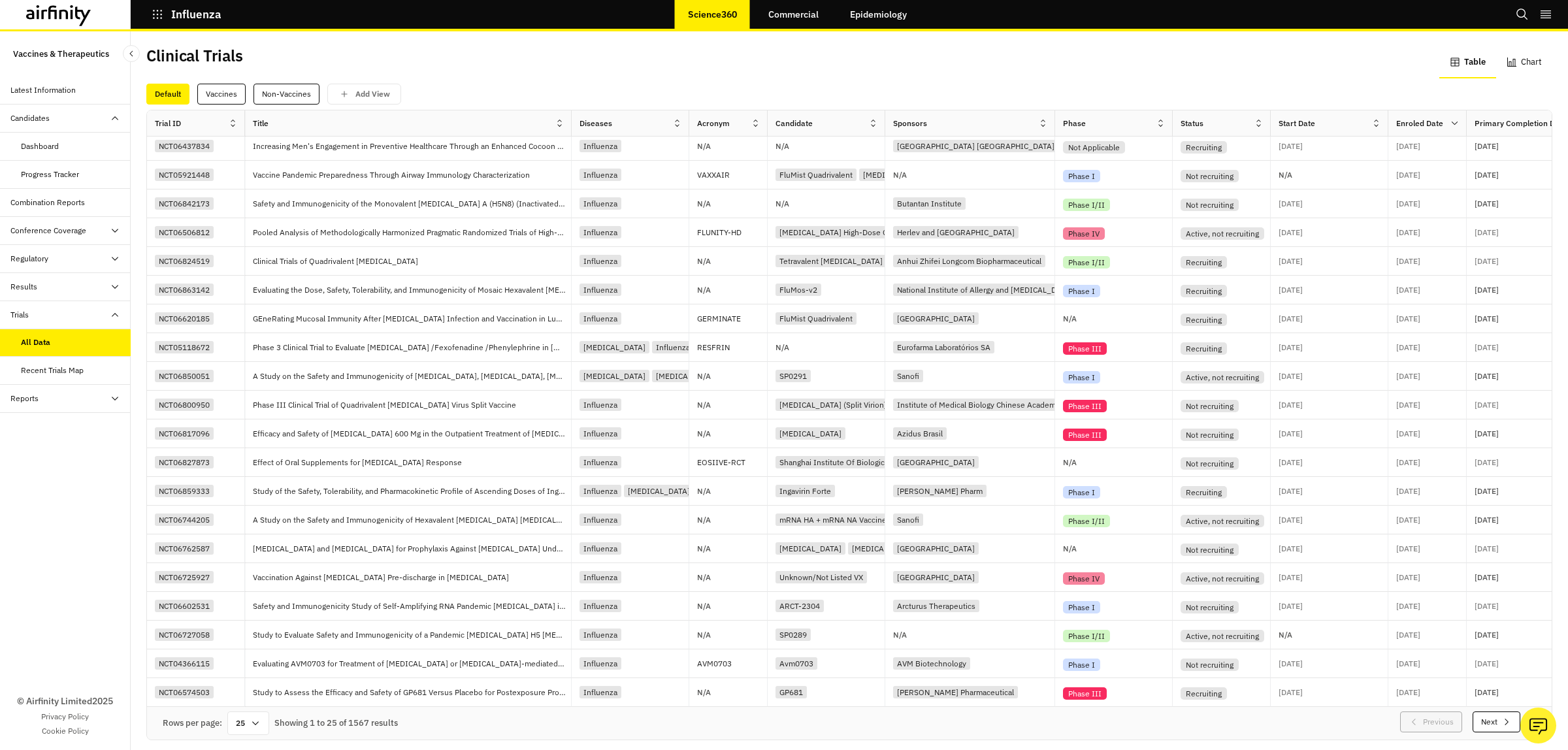
scroll to position [34, 20]
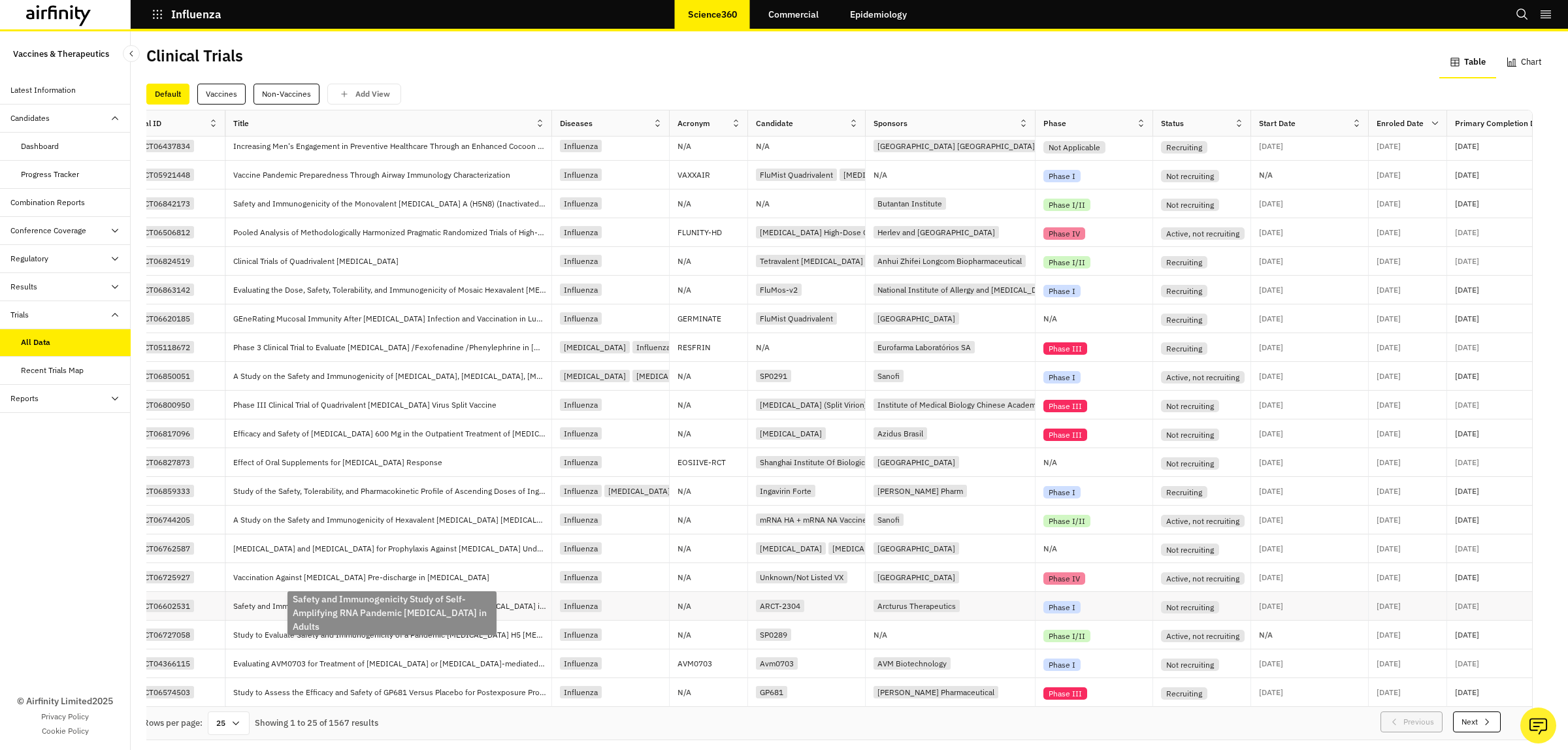
click at [323, 600] on p "Safety and Immunogenicity Study of Self-Amplifying RNA Pandemic [MEDICAL_DATA] …" at bounding box center [393, 606] width 318 height 13
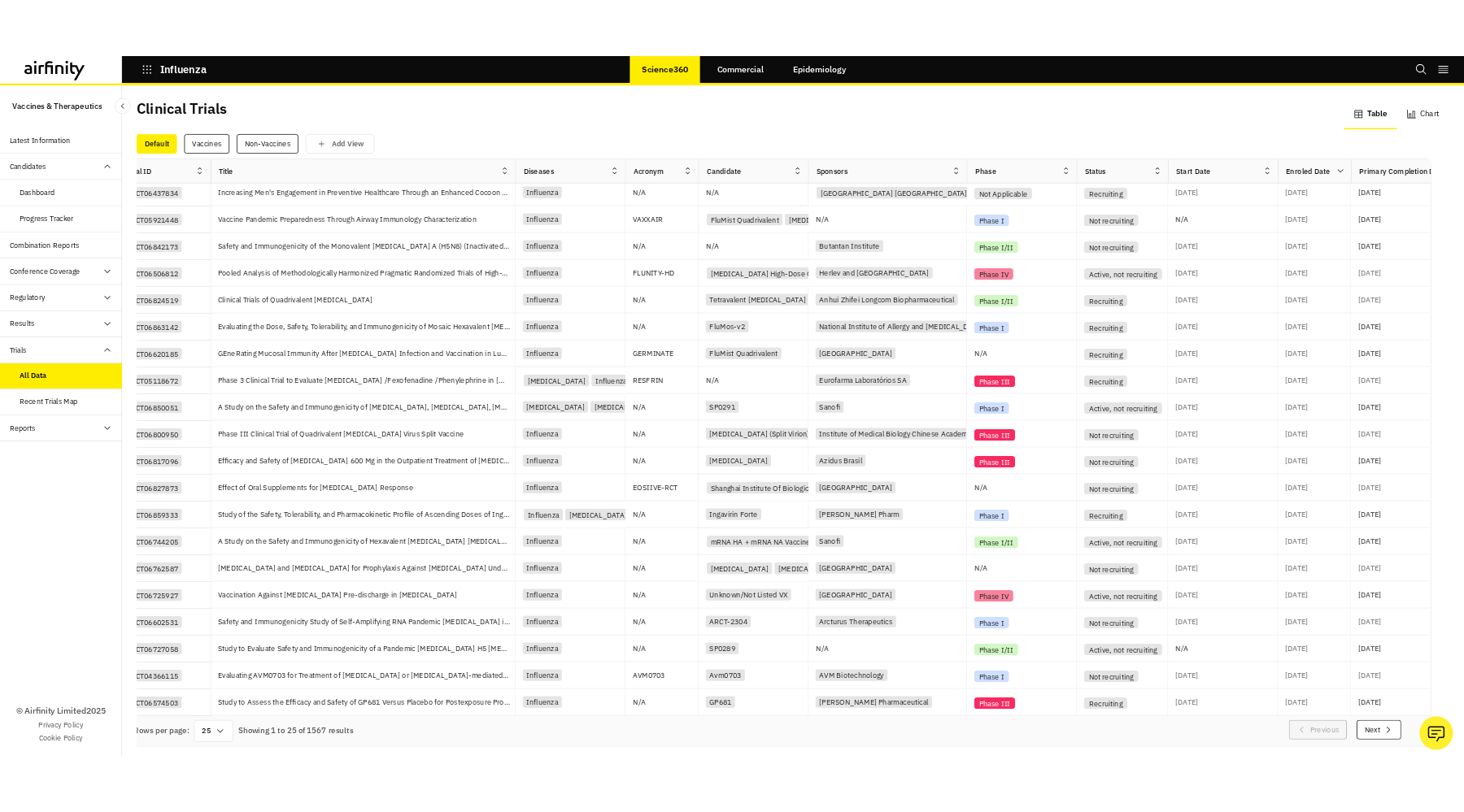
scroll to position [42, 0]
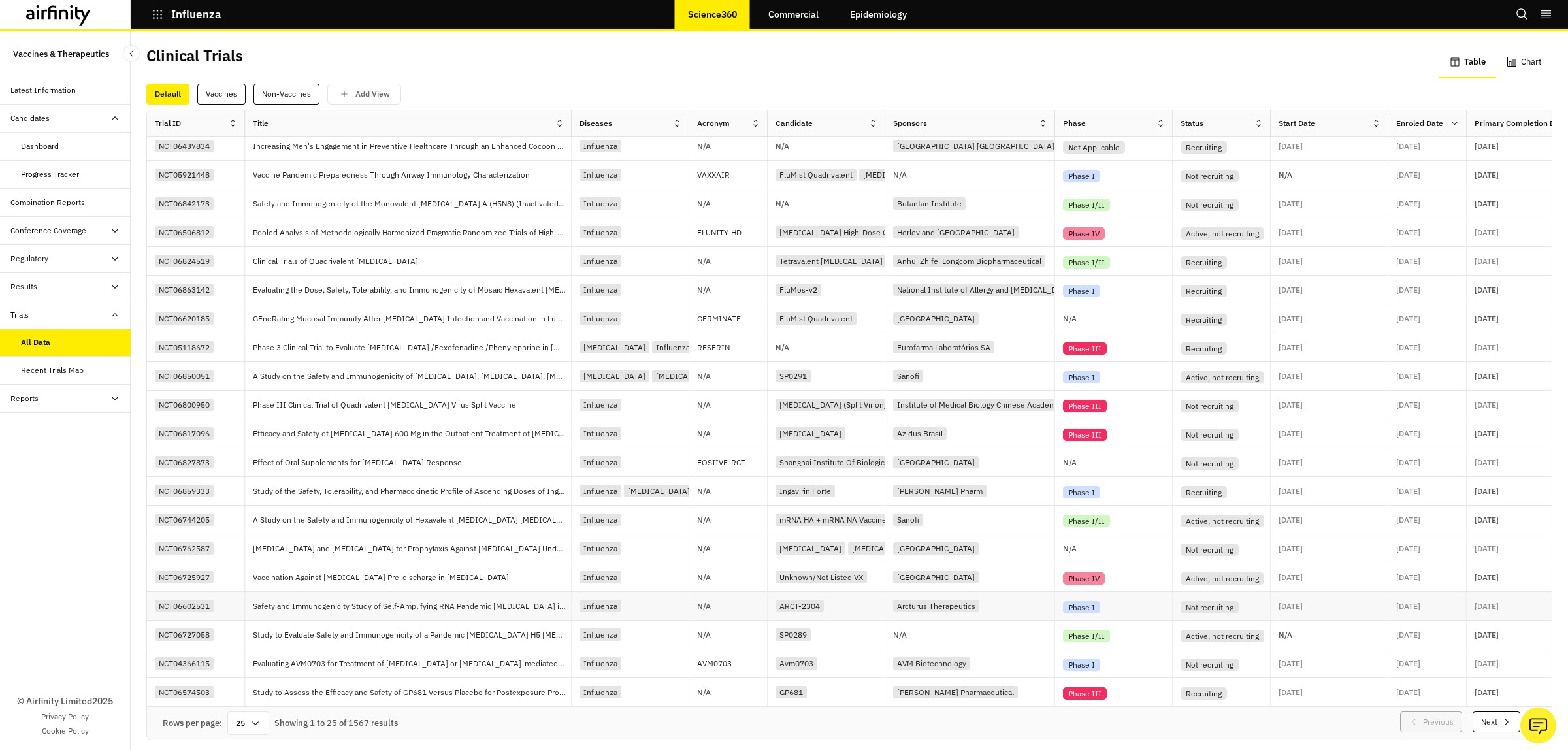
click at [183, 600] on div "NCT06602531" at bounding box center [184, 606] width 59 height 13
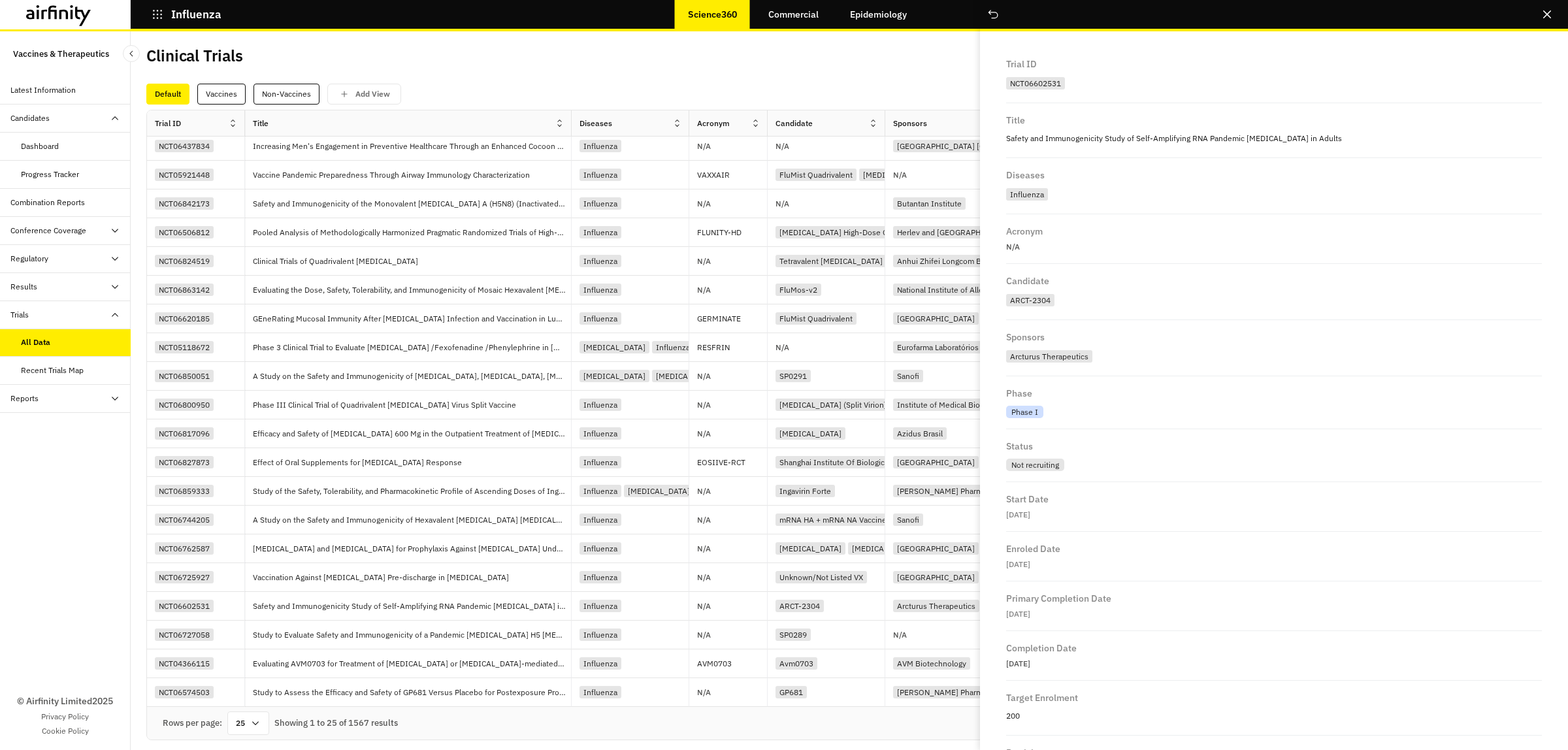
click at [51, 609] on div "© Airfinity Limited 2025 Privacy Policy Cookie Policy" at bounding box center [65, 581] width 131 height 337
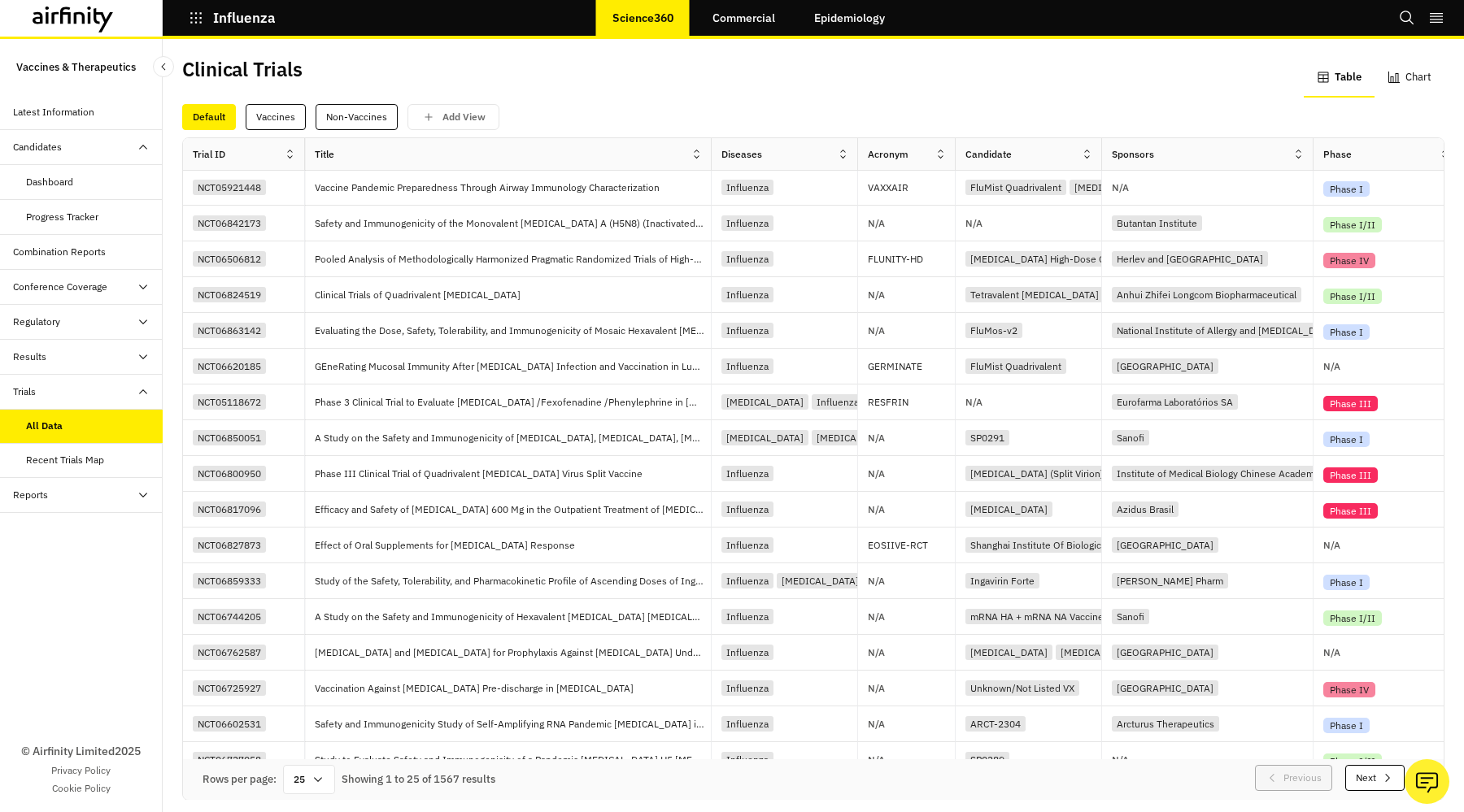
scroll to position [0, 0]
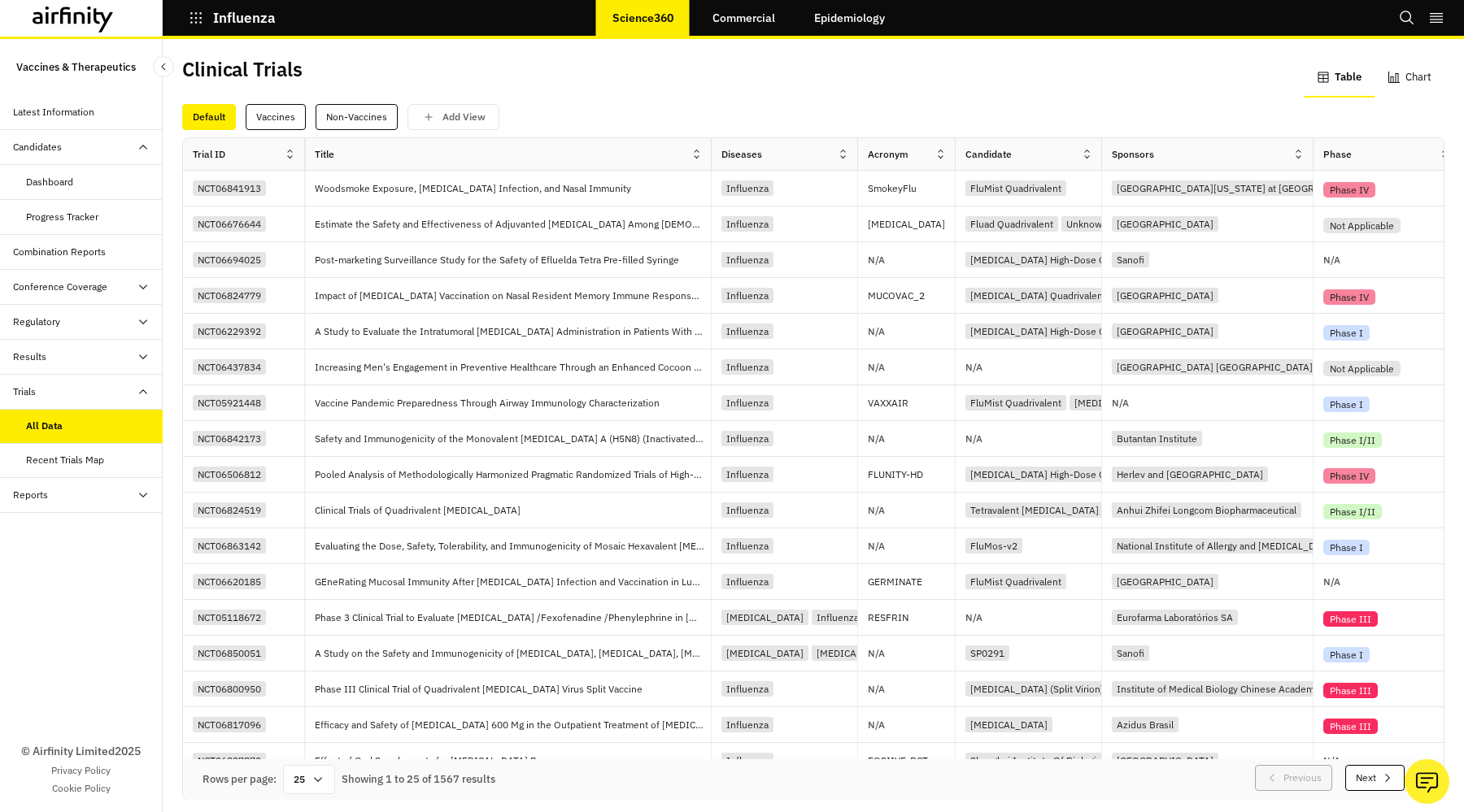
click at [53, 15] on icon at bounding box center [55, 18] width 7 height 12
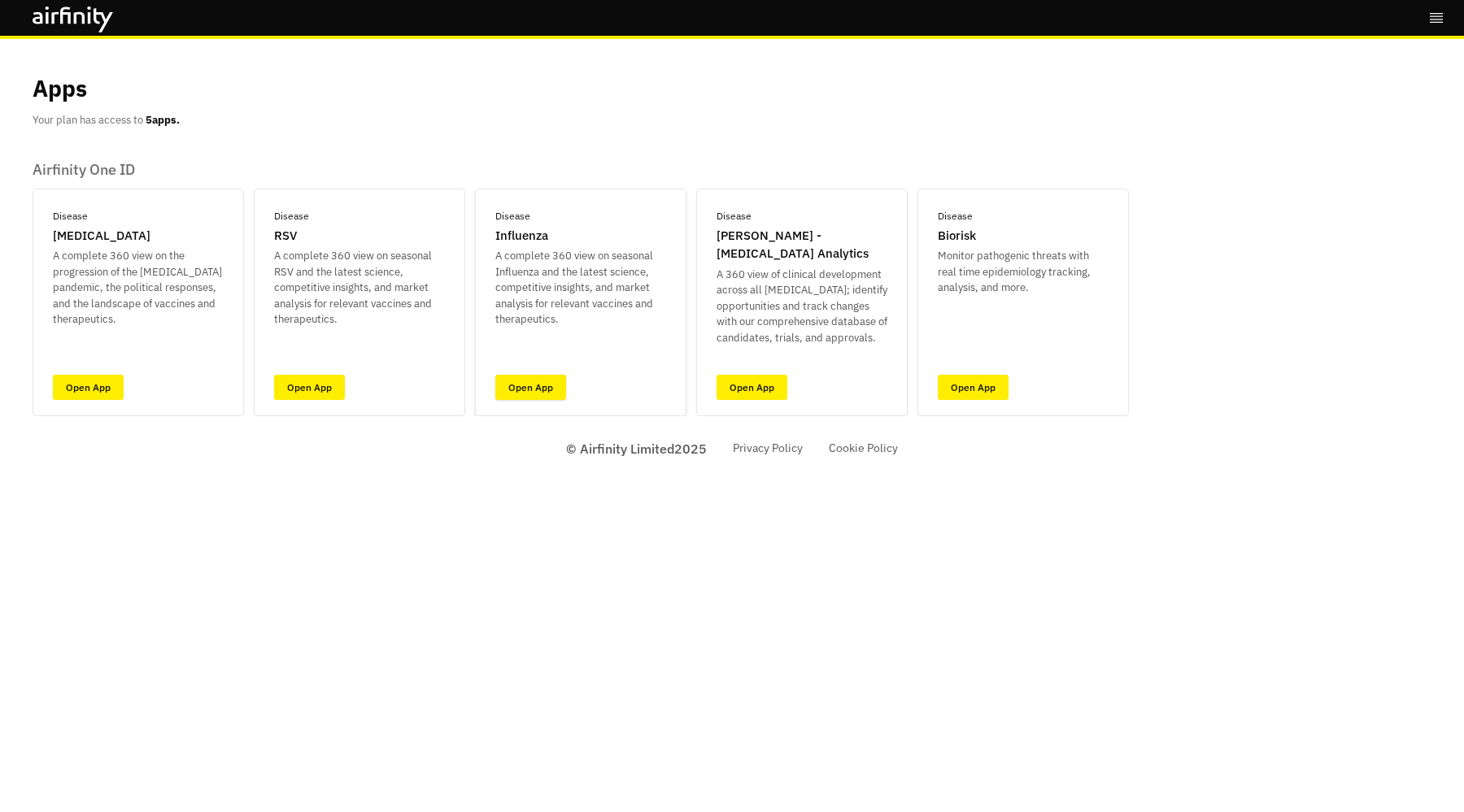
click at [529, 382] on link "Open App" at bounding box center [531, 387] width 71 height 25
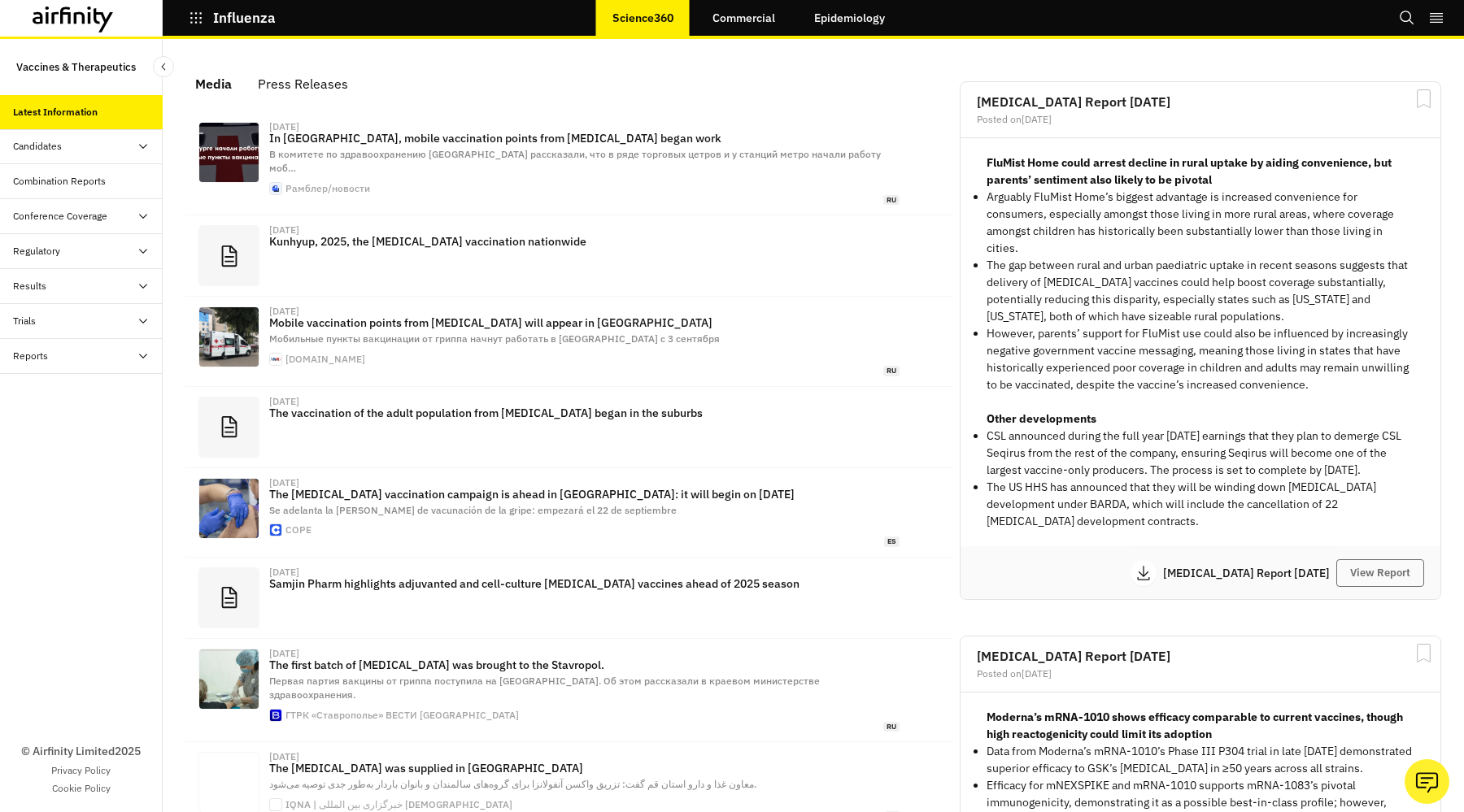
scroll to position [978, 473]
click at [50, 146] on div "Candidates" at bounding box center [37, 146] width 49 height 15
click at [49, 181] on div "Dashboard" at bounding box center [50, 180] width 47 height 15
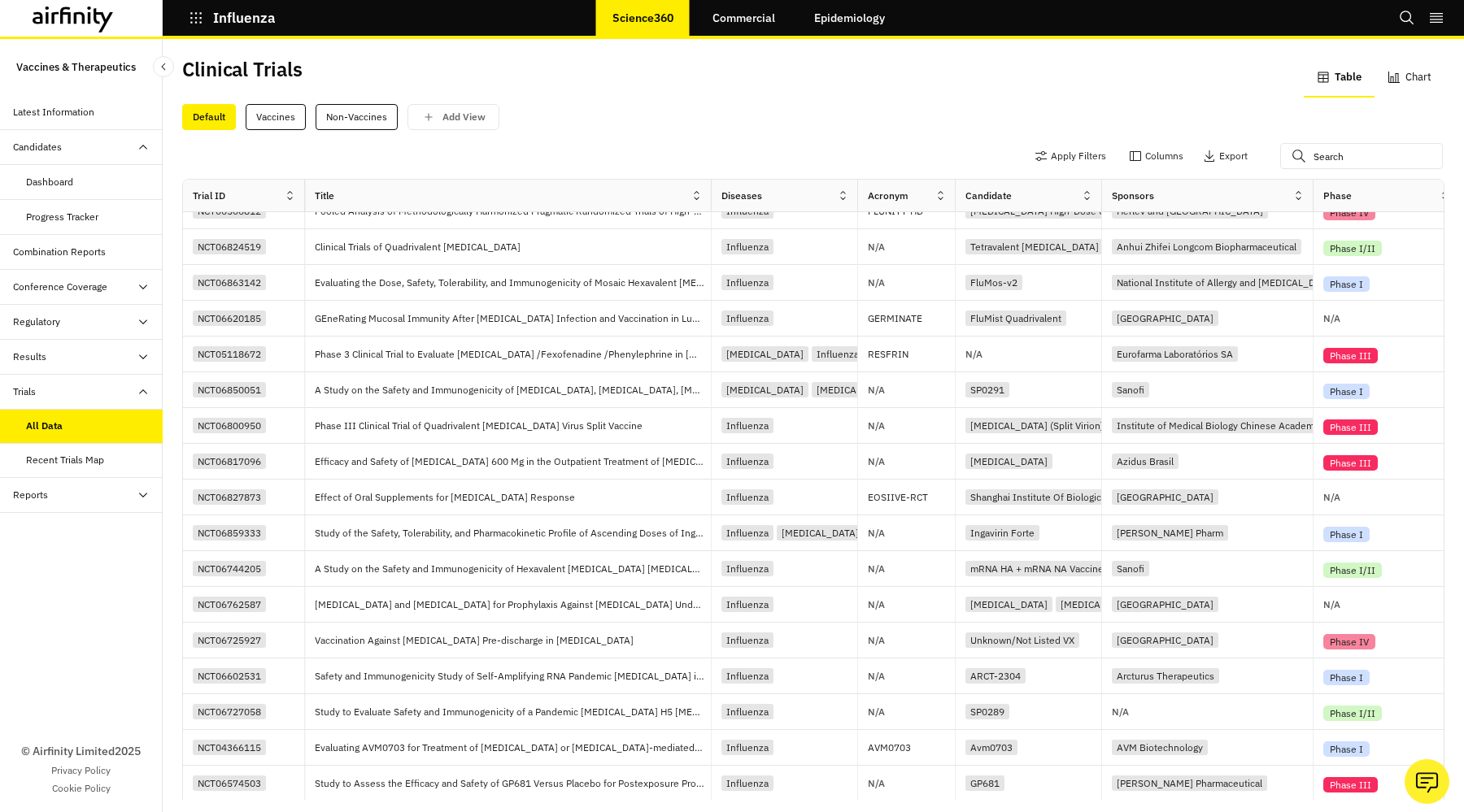
scroll to position [337, 0]
click at [982, 668] on div "ARCT-2304" at bounding box center [995, 676] width 60 height 16
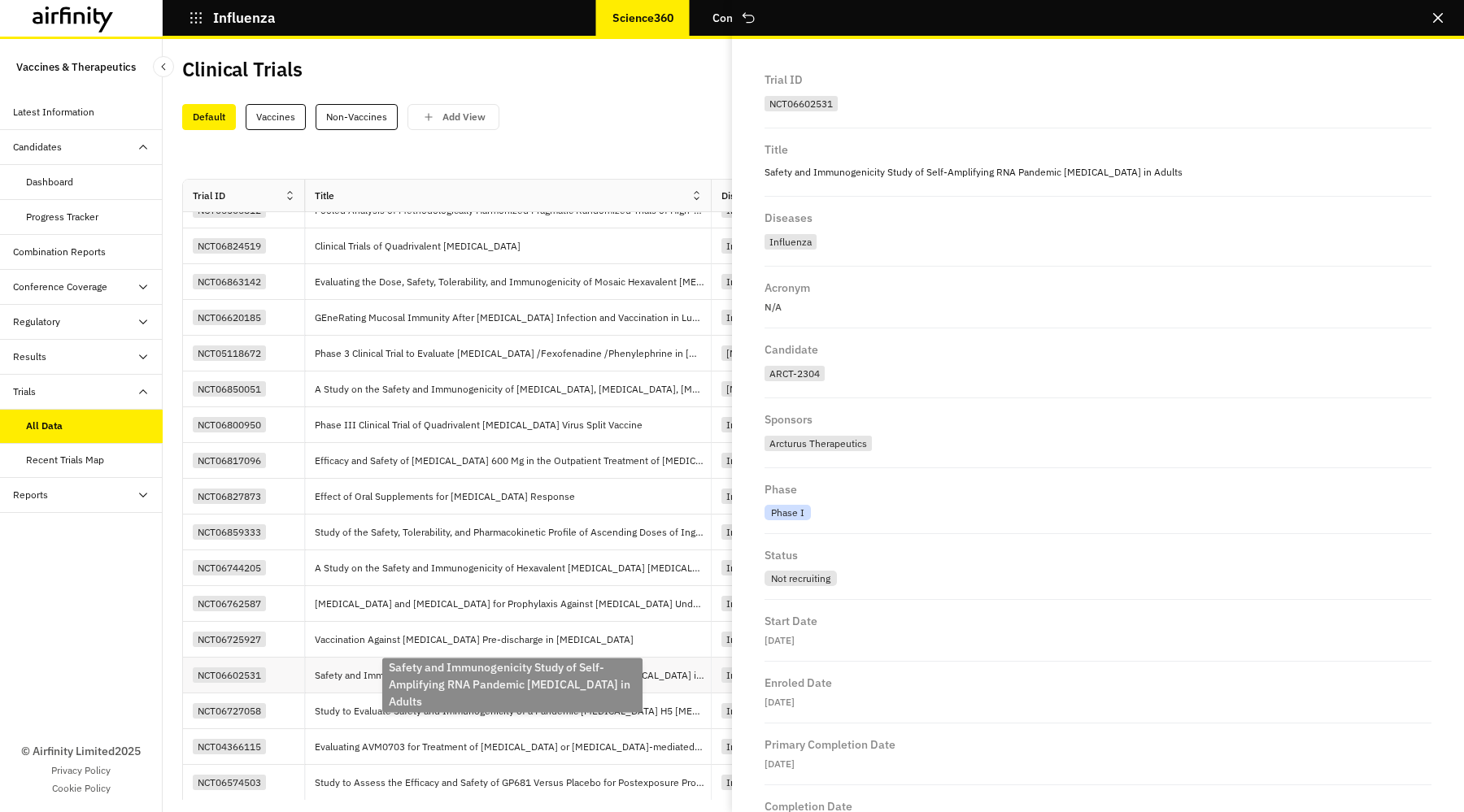
click at [567, 668] on p "Safety and Immunogenicity Study of Self-Amplifying RNA Pandemic [MEDICAL_DATA] …" at bounding box center [513, 676] width 396 height 17
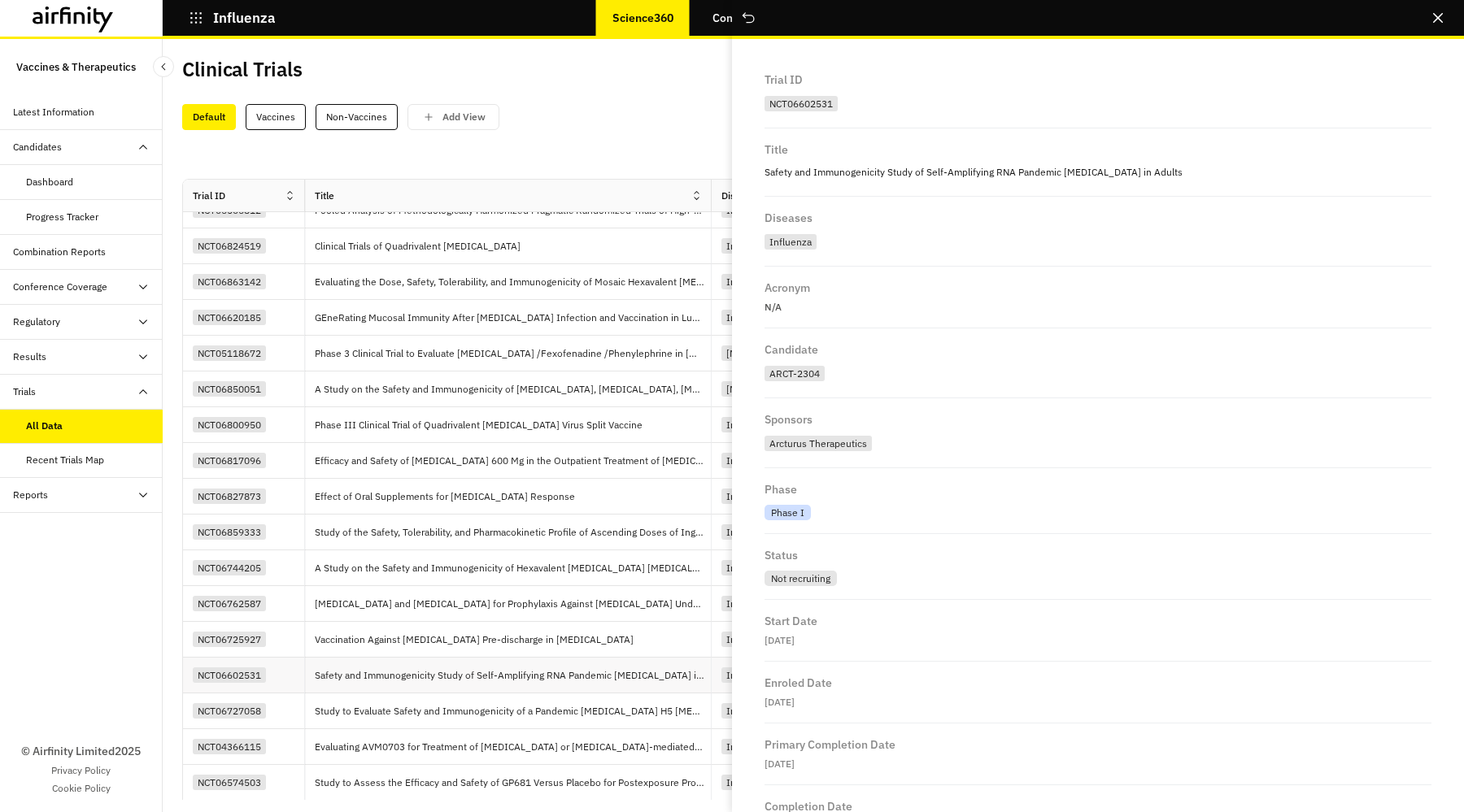
click at [216, 668] on div "NCT06602531" at bounding box center [229, 676] width 74 height 16
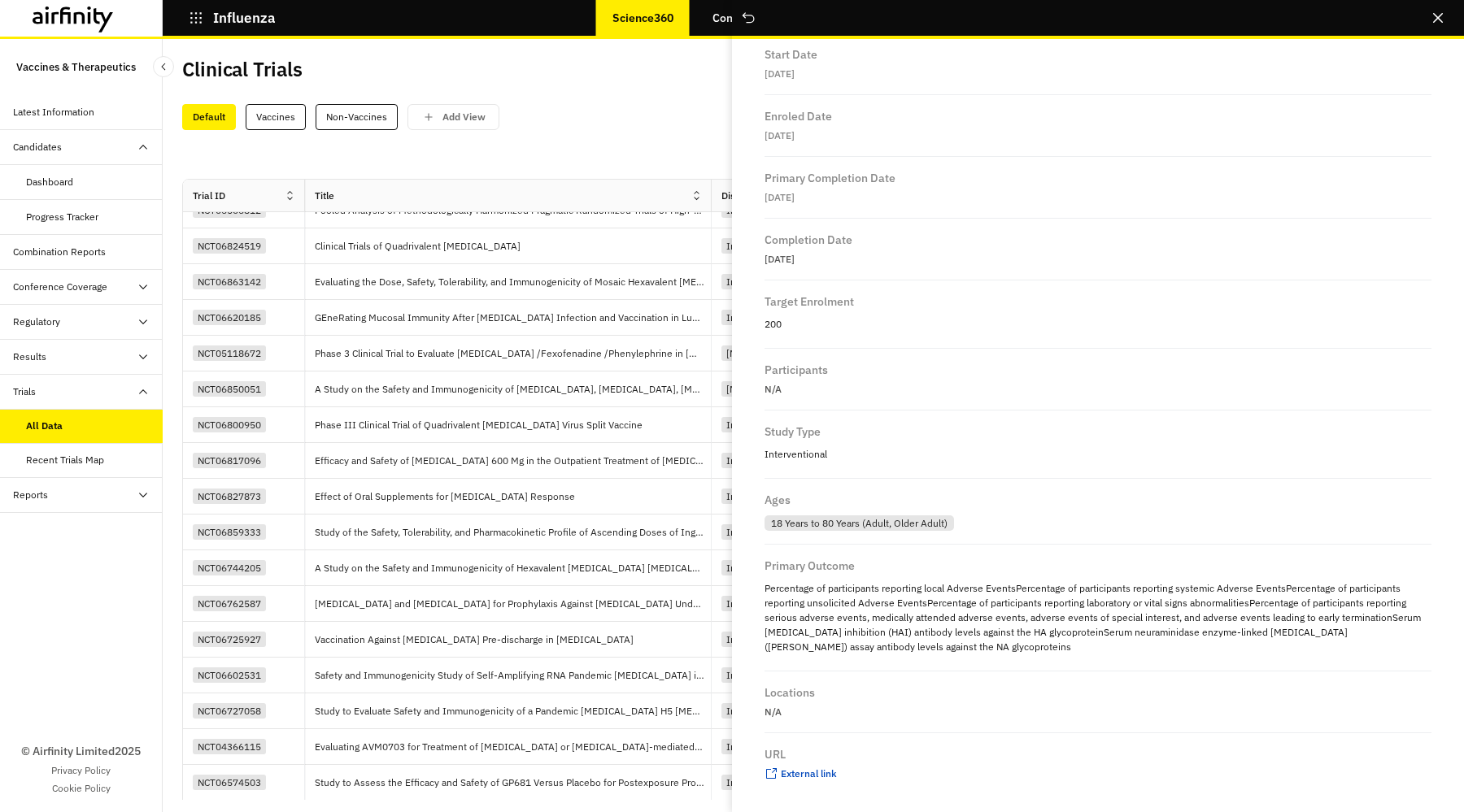
scroll to position [262, 0]
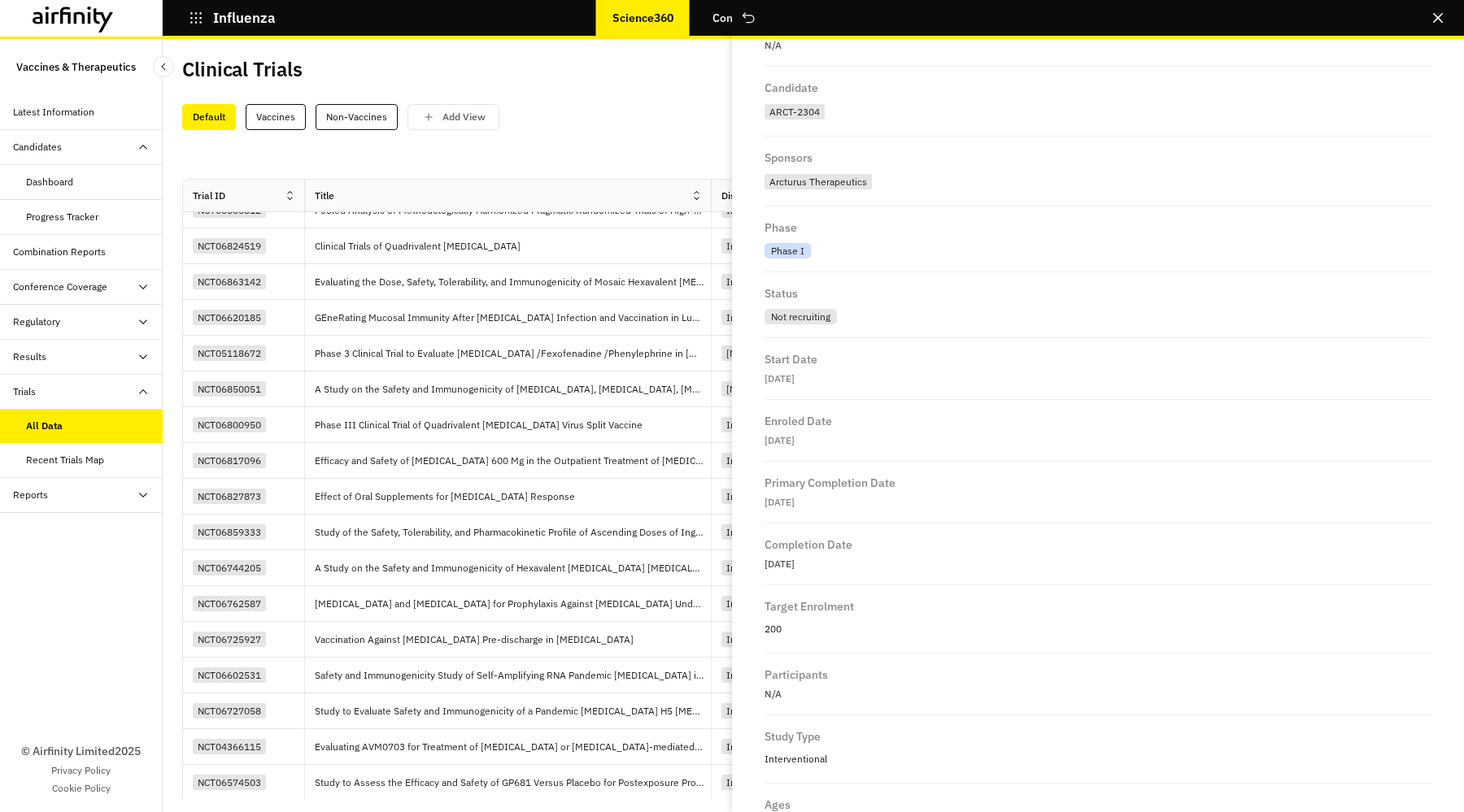
click at [678, 92] on div "Clinical Trials Table Chart" at bounding box center [813, 77] width 1262 height 37
